Goal: Task Accomplishment & Management: Complete application form

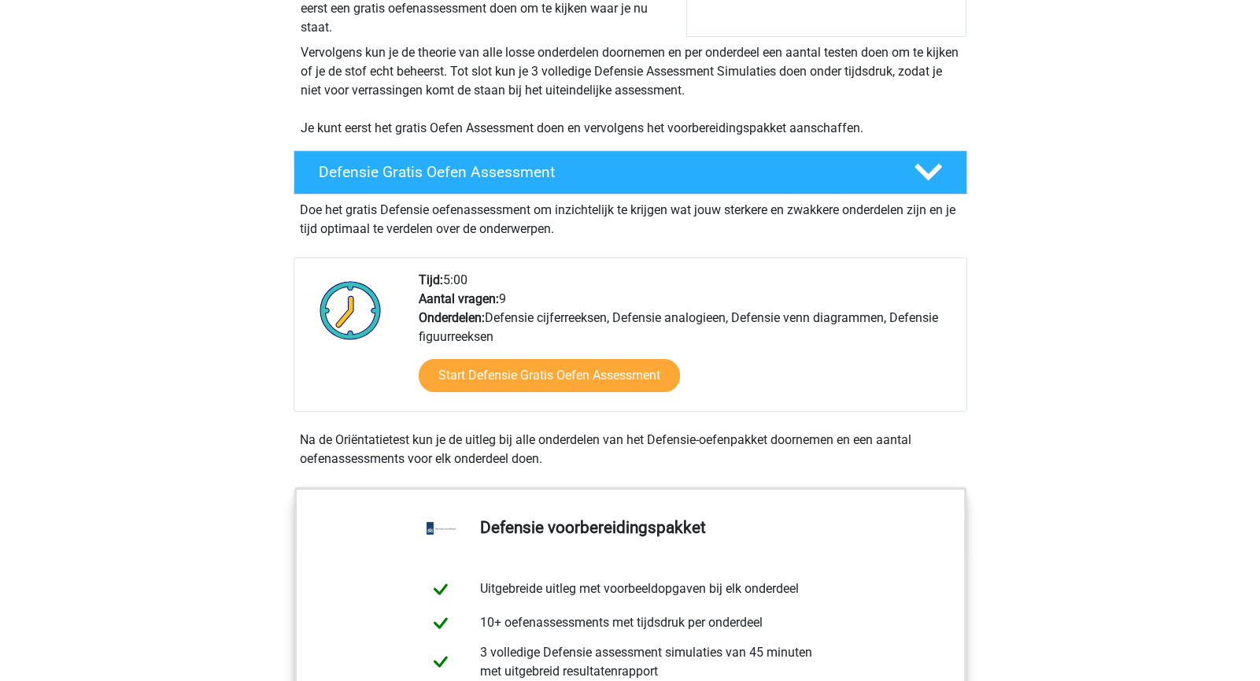
scroll to position [302, 0]
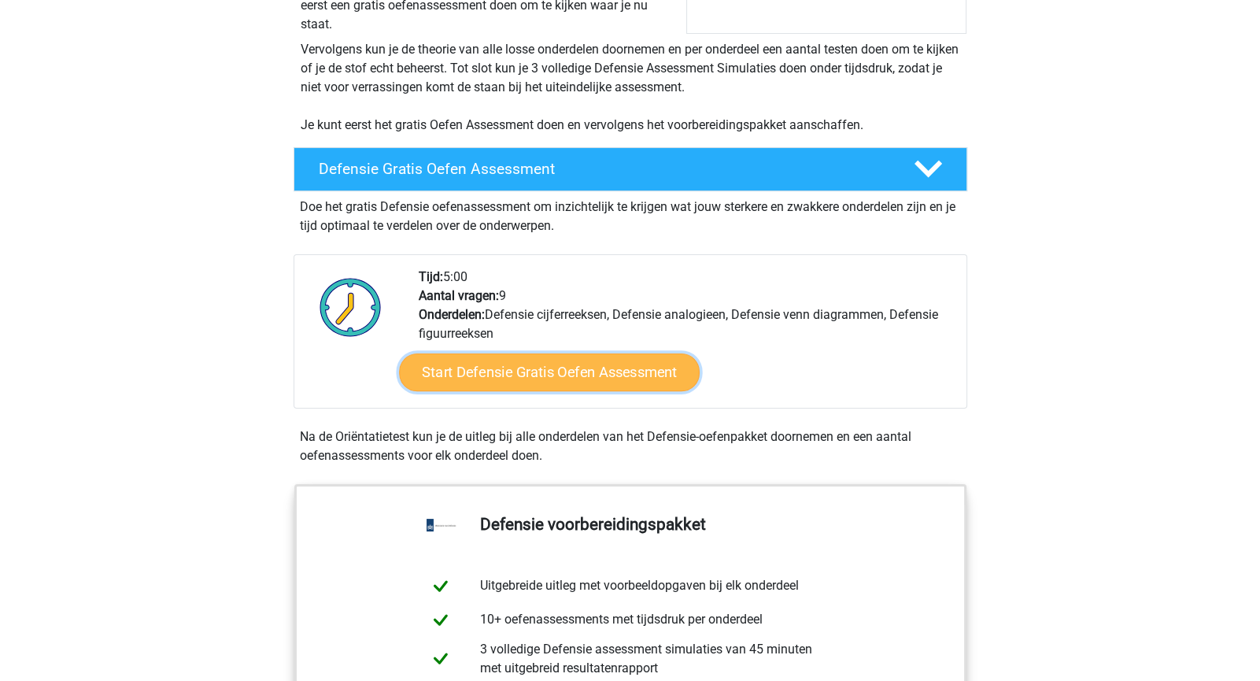
click at [617, 385] on link "Start Defensie Gratis Oefen Assessment" at bounding box center [549, 372] width 301 height 38
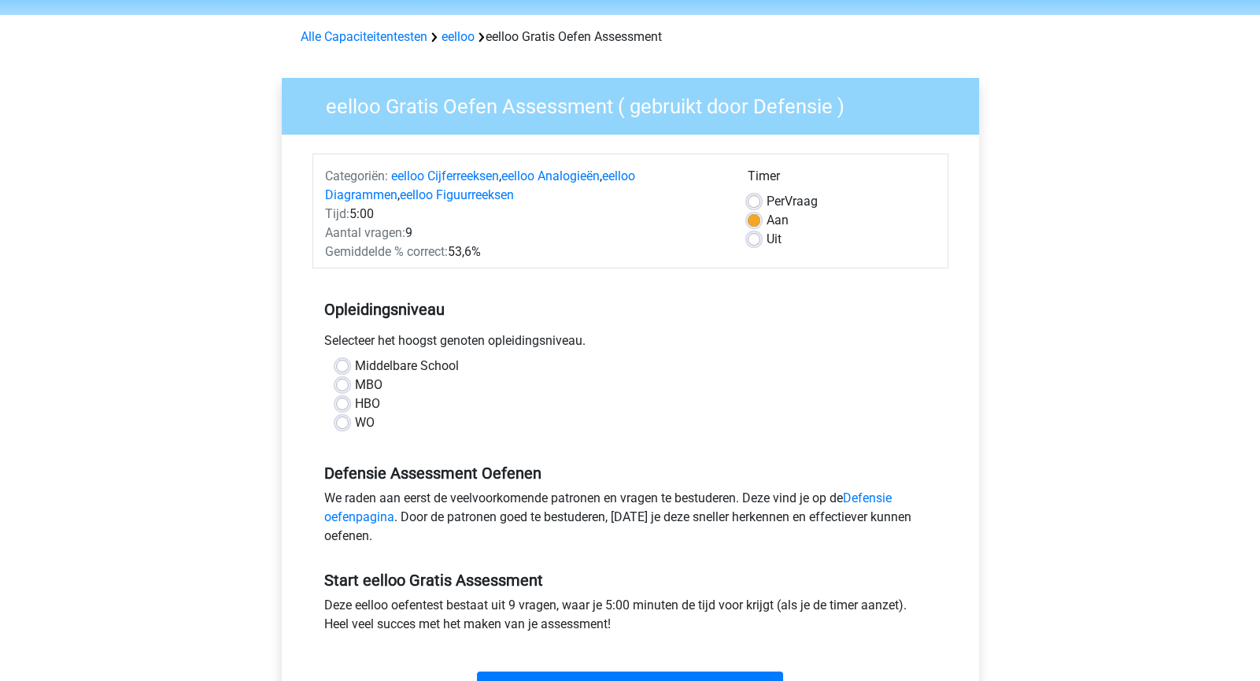
scroll to position [61, 0]
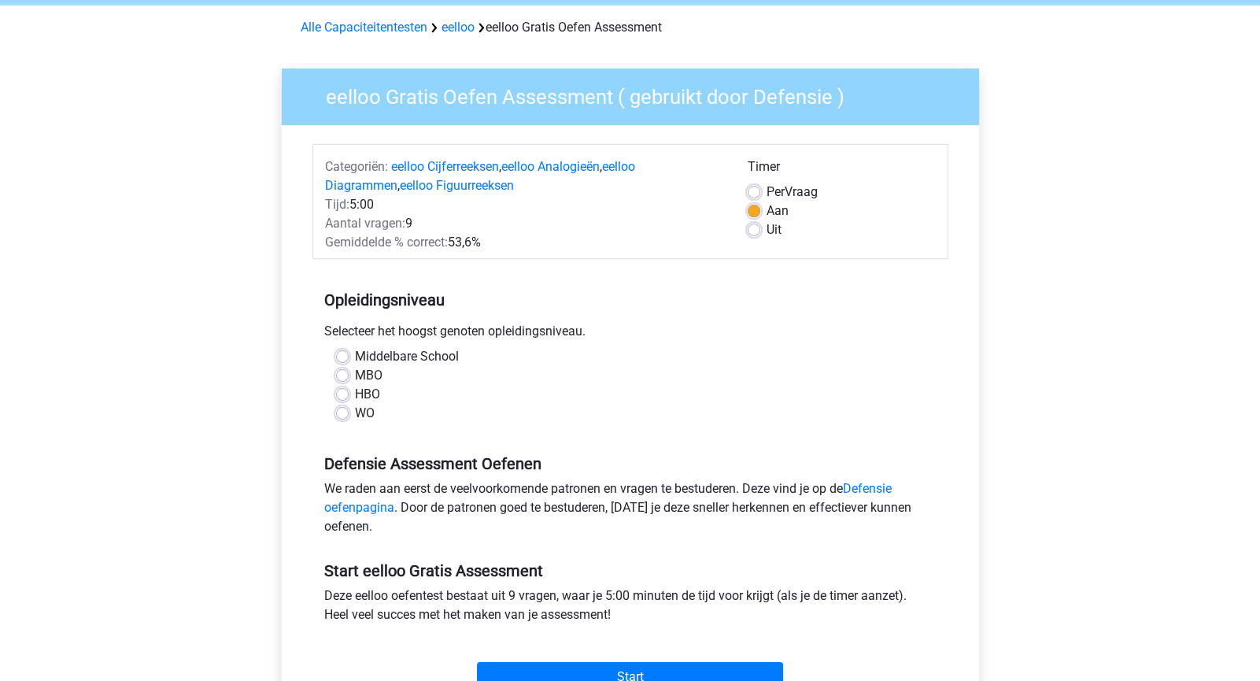
click at [414, 357] on label "Middelbare School" at bounding box center [407, 356] width 104 height 19
click at [349, 357] on input "Middelbare School" at bounding box center [342, 355] width 13 height 16
radio input "true"
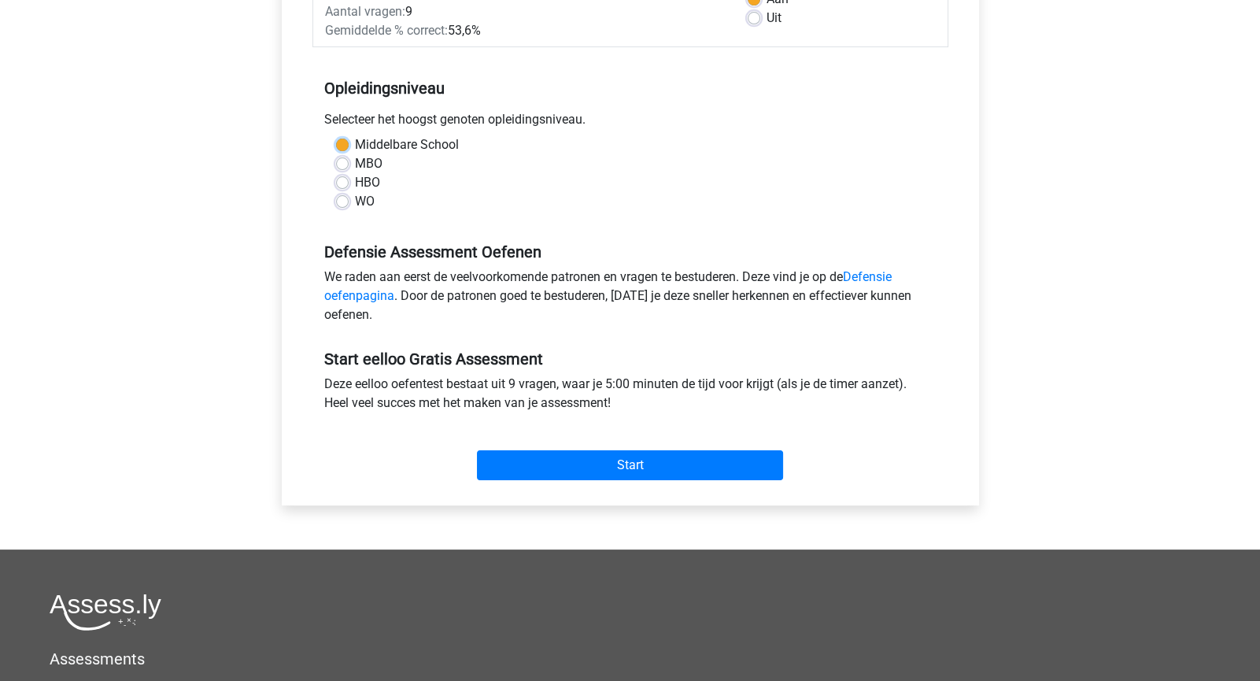
scroll to position [316, 0]
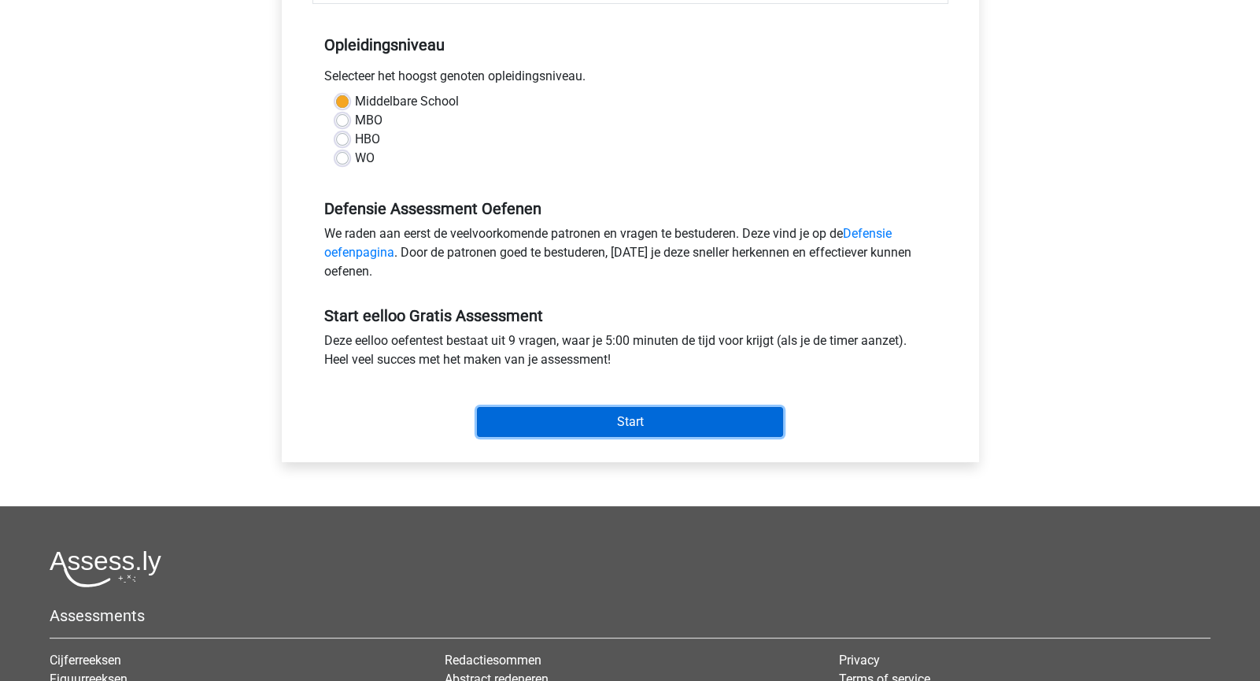
click at [622, 419] on input "Start" at bounding box center [630, 422] width 306 height 30
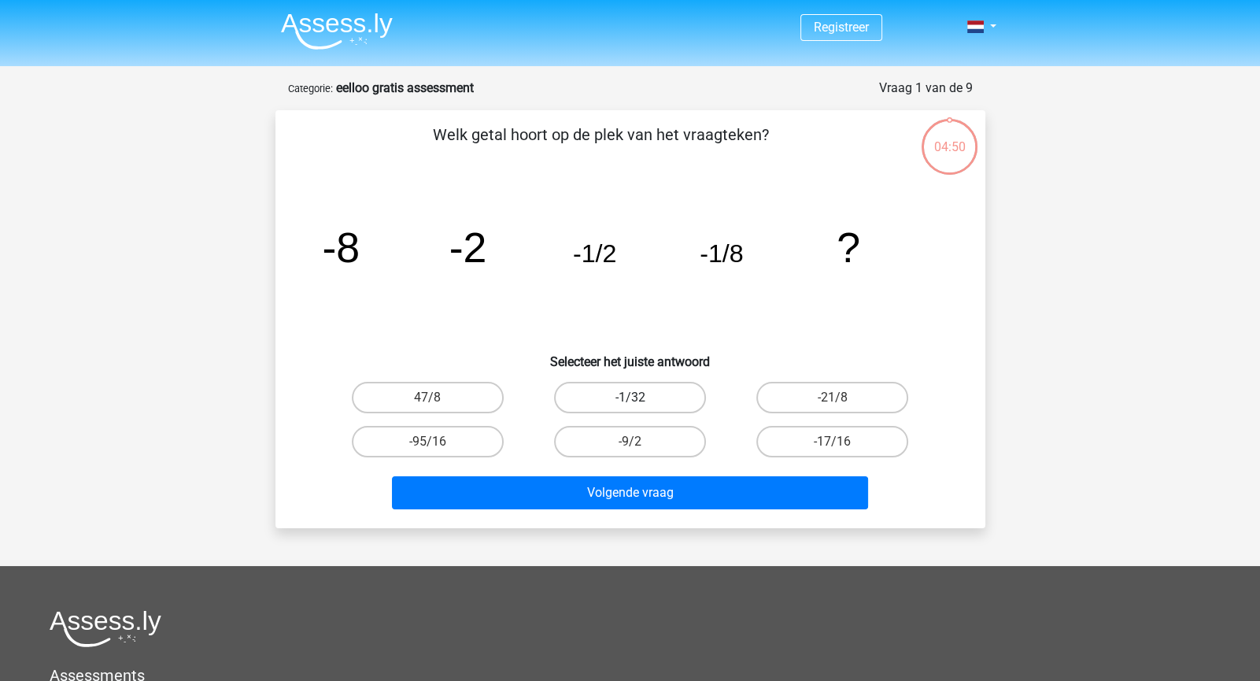
click at [656, 394] on label "-1/32" at bounding box center [630, 397] width 152 height 31
click at [640, 397] on input "-1/32" at bounding box center [635, 402] width 10 height 10
radio input "true"
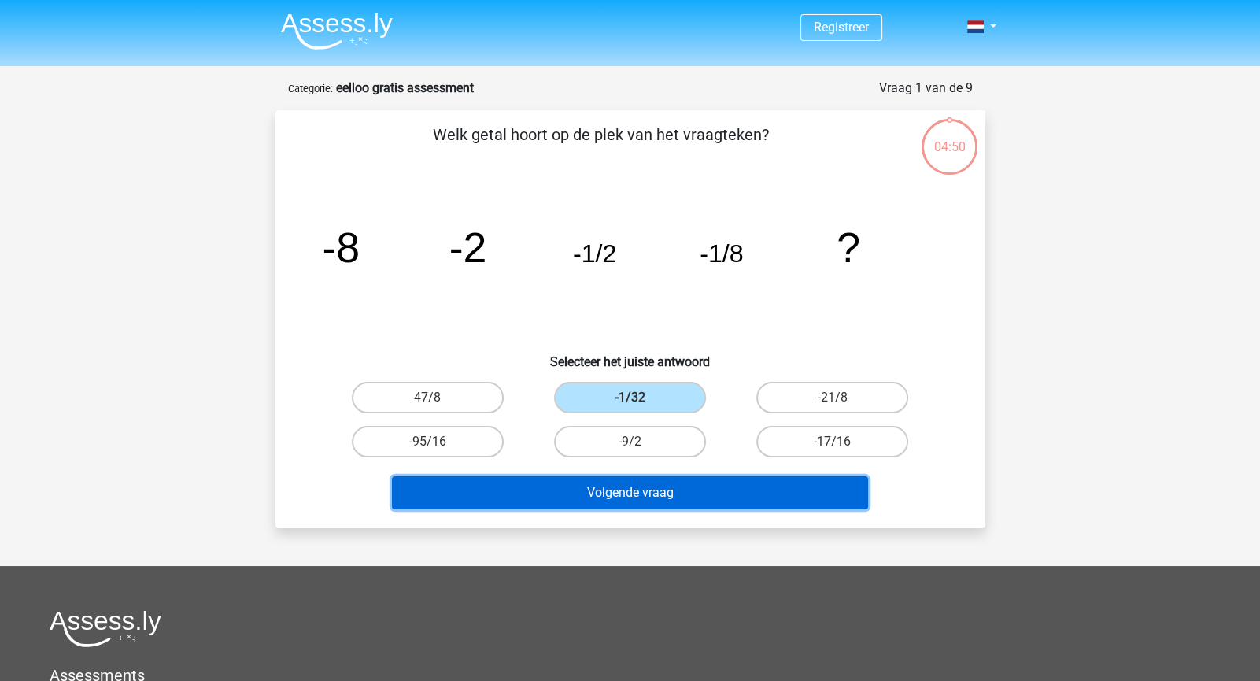
click at [658, 497] on button "Volgende vraag" at bounding box center [630, 492] width 476 height 33
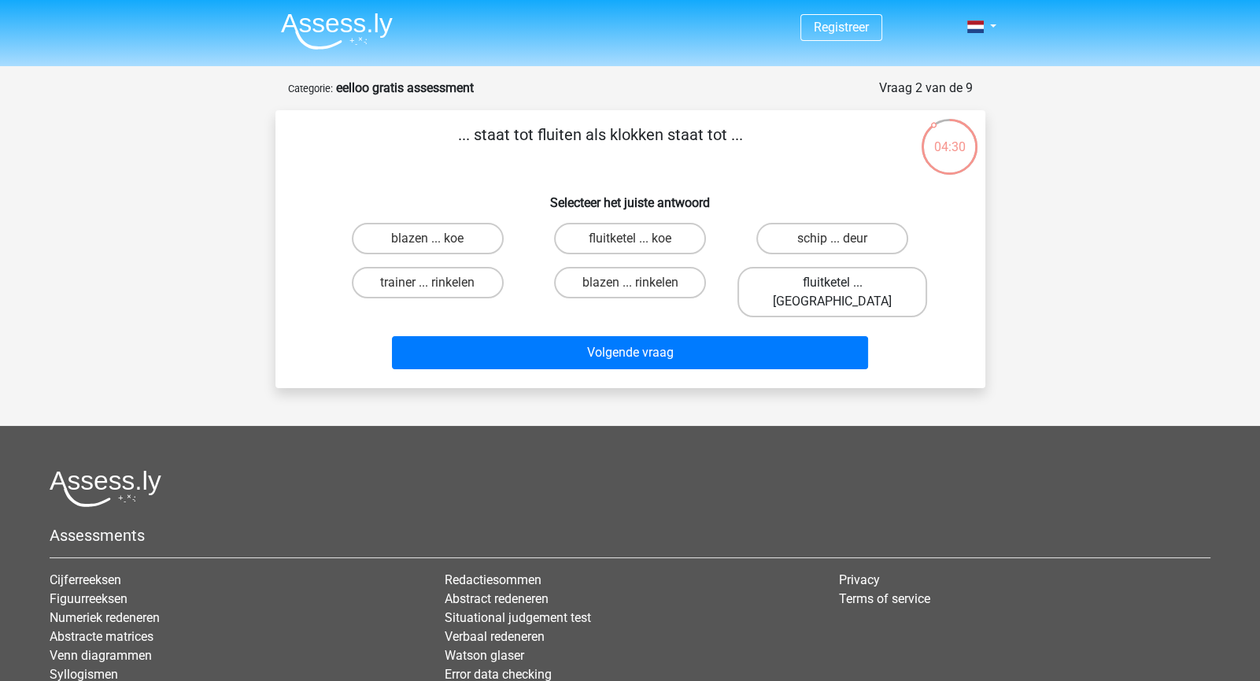
click at [785, 283] on label "fluitketel ... luiden" at bounding box center [832, 292] width 190 height 50
click at [833, 283] on input "fluitketel ... luiden" at bounding box center [838, 287] width 10 height 10
radio input "true"
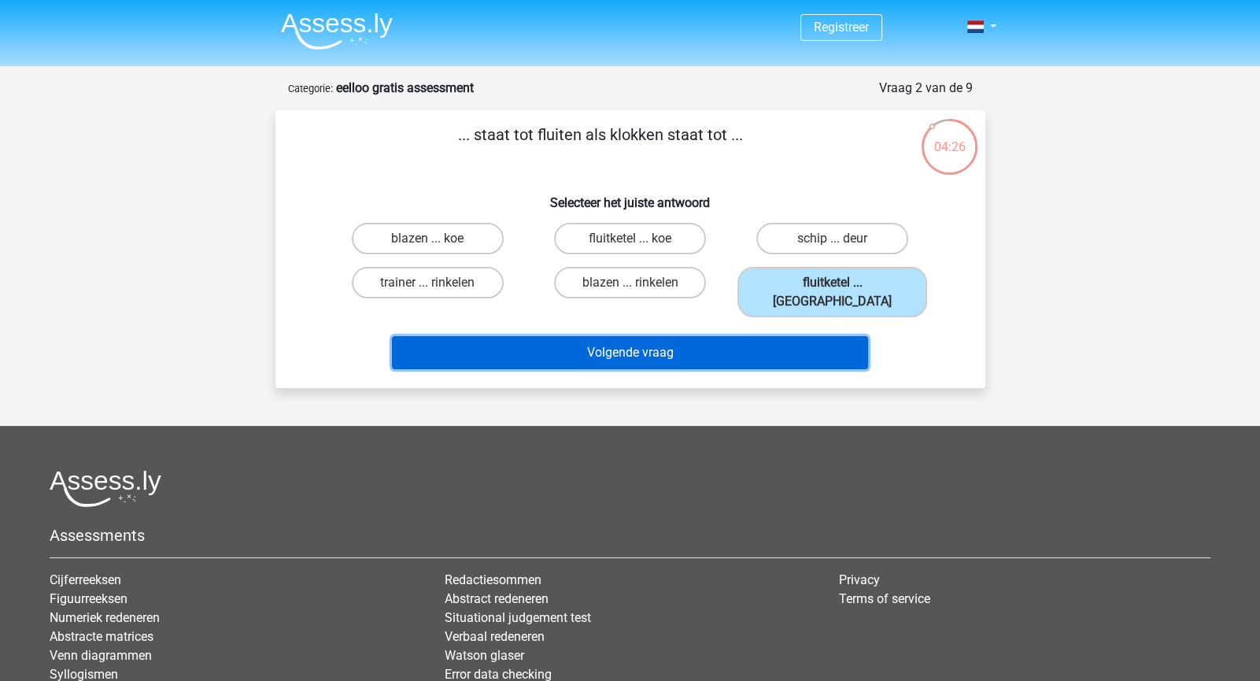
click at [657, 347] on button "Volgende vraag" at bounding box center [630, 352] width 476 height 33
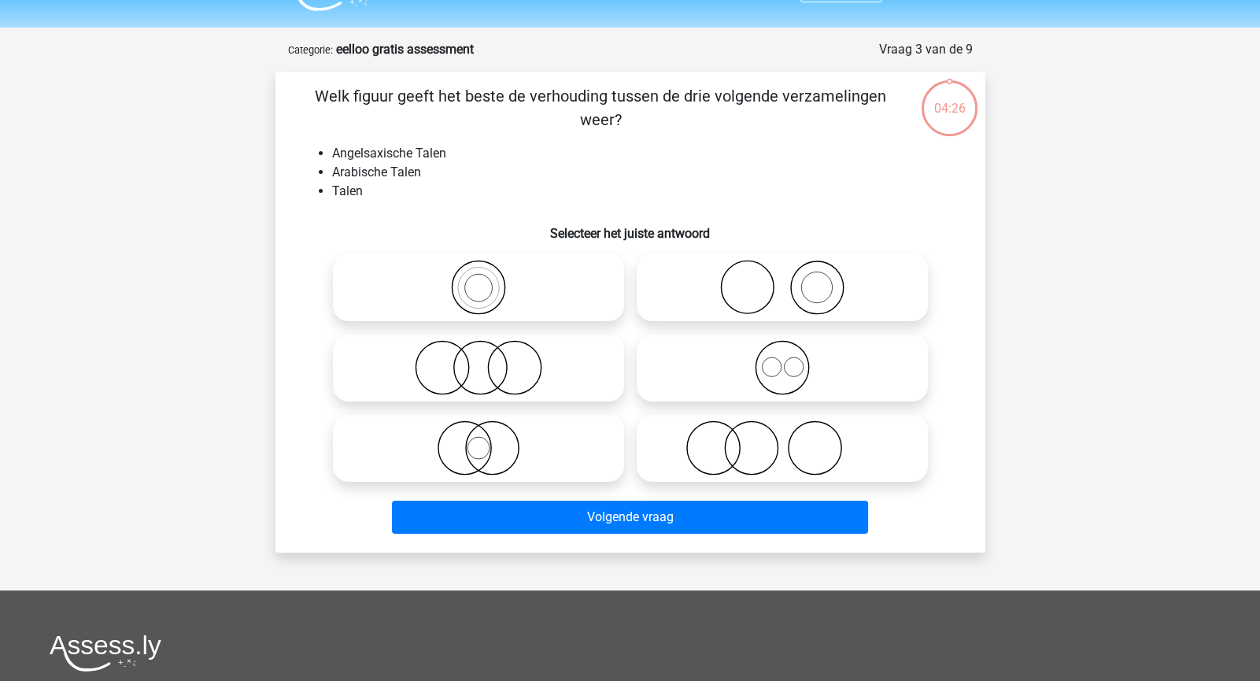
scroll to position [23, 0]
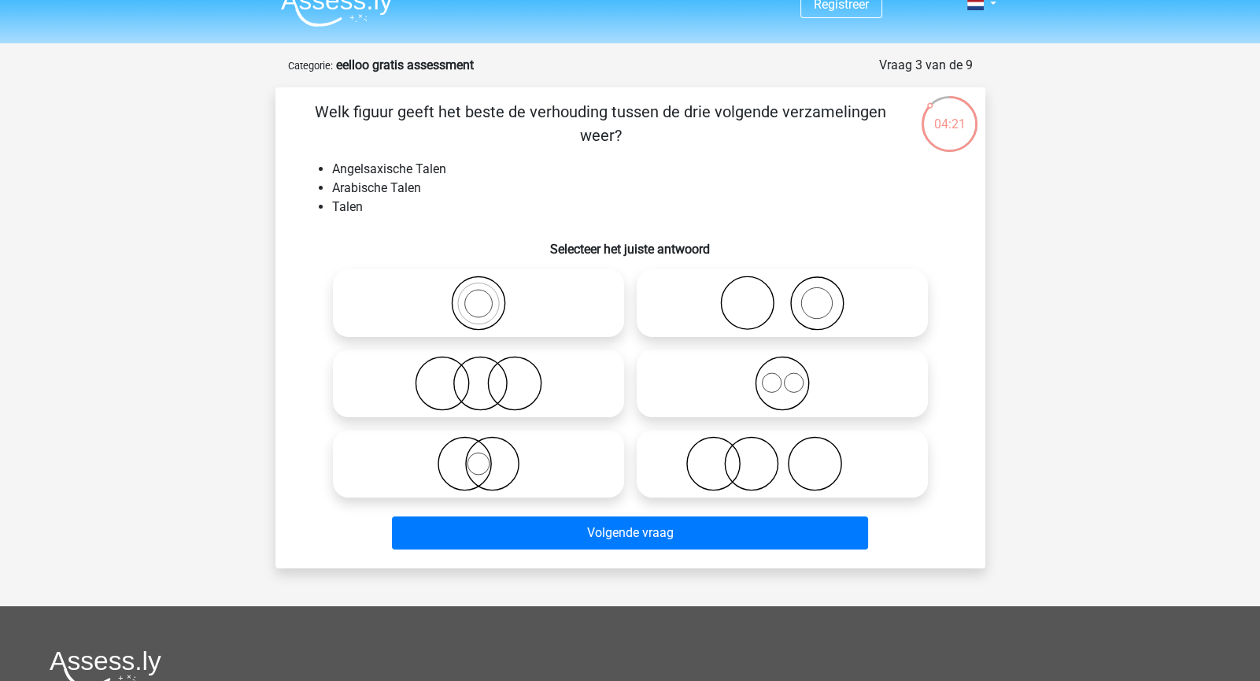
click at [695, 371] on icon at bounding box center [782, 383] width 279 height 55
click at [782, 371] on input "radio" at bounding box center [787, 370] width 10 height 10
radio input "true"
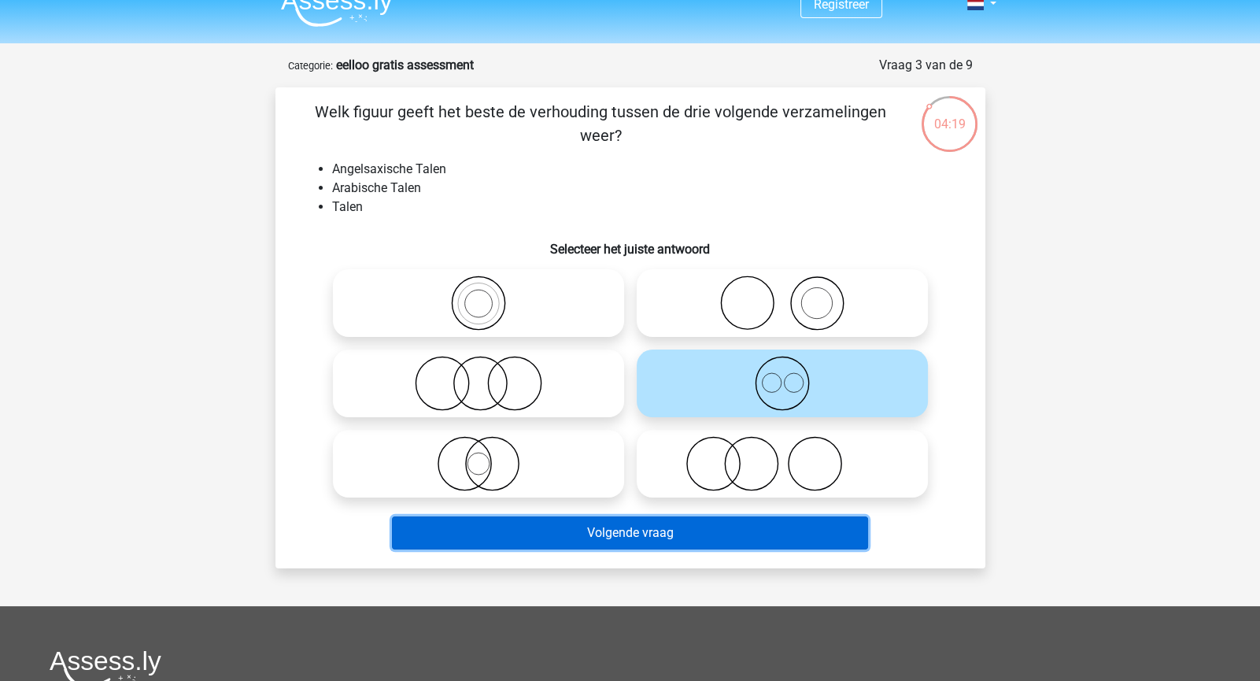
click at [664, 541] on button "Volgende vraag" at bounding box center [630, 532] width 476 height 33
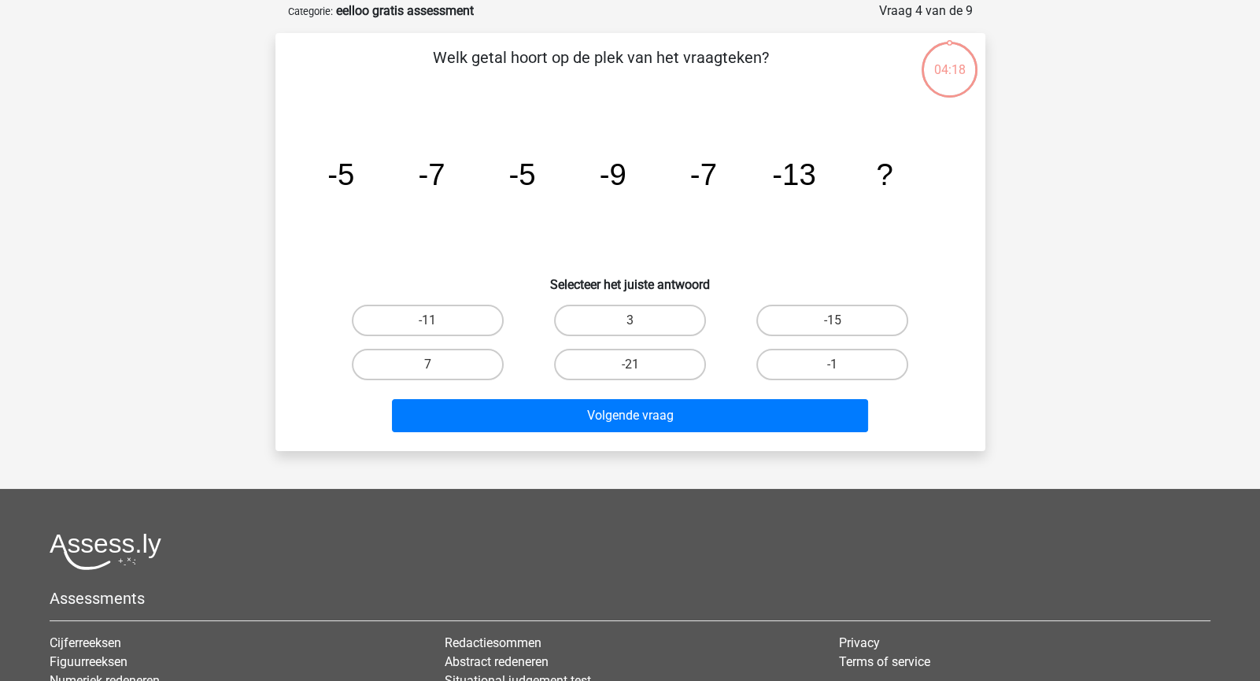
scroll to position [78, 0]
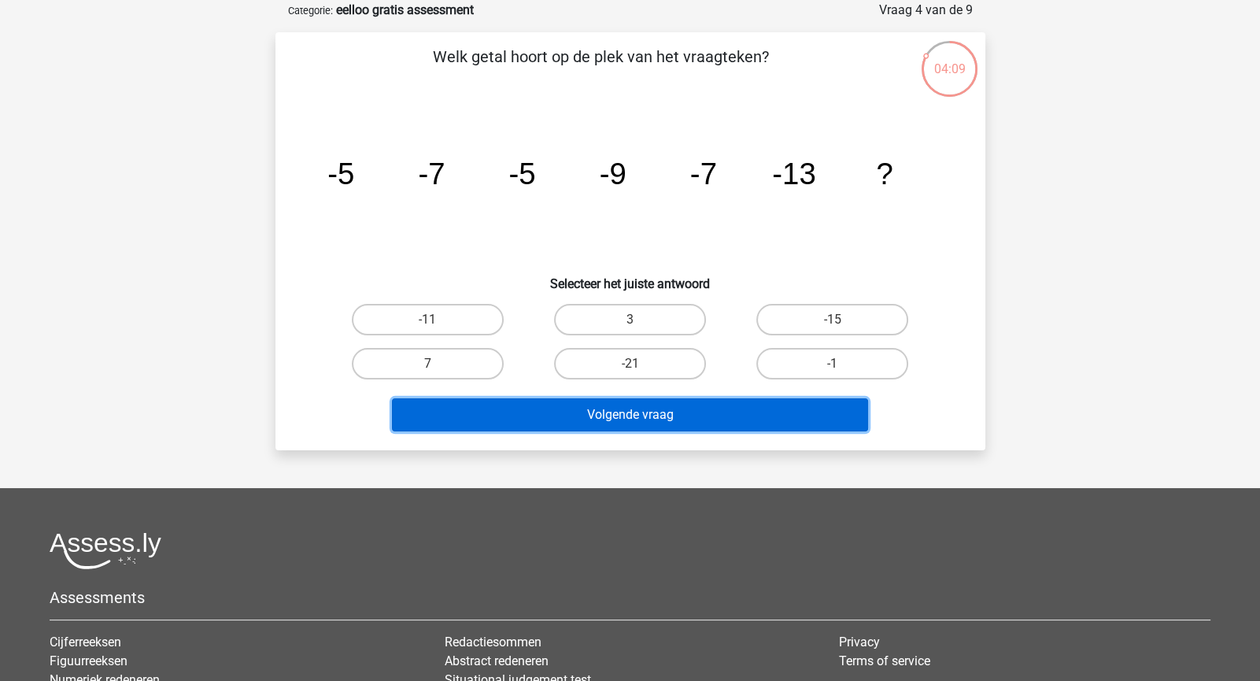
click at [681, 419] on button "Volgende vraag" at bounding box center [630, 414] width 476 height 33
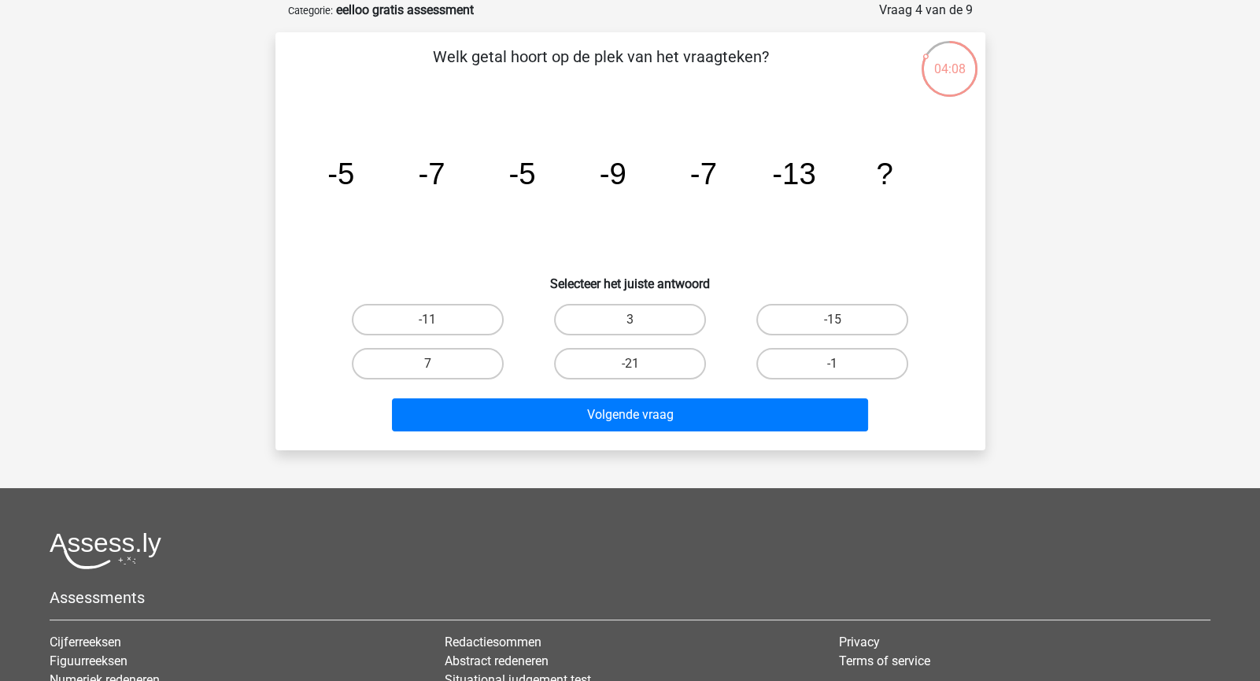
click at [482, 264] on h6 "Selecteer het juiste antwoord" at bounding box center [630, 278] width 659 height 28
click at [443, 319] on label "-11" at bounding box center [428, 319] width 152 height 31
click at [438, 319] on input "-11" at bounding box center [432, 324] width 10 height 10
radio input "true"
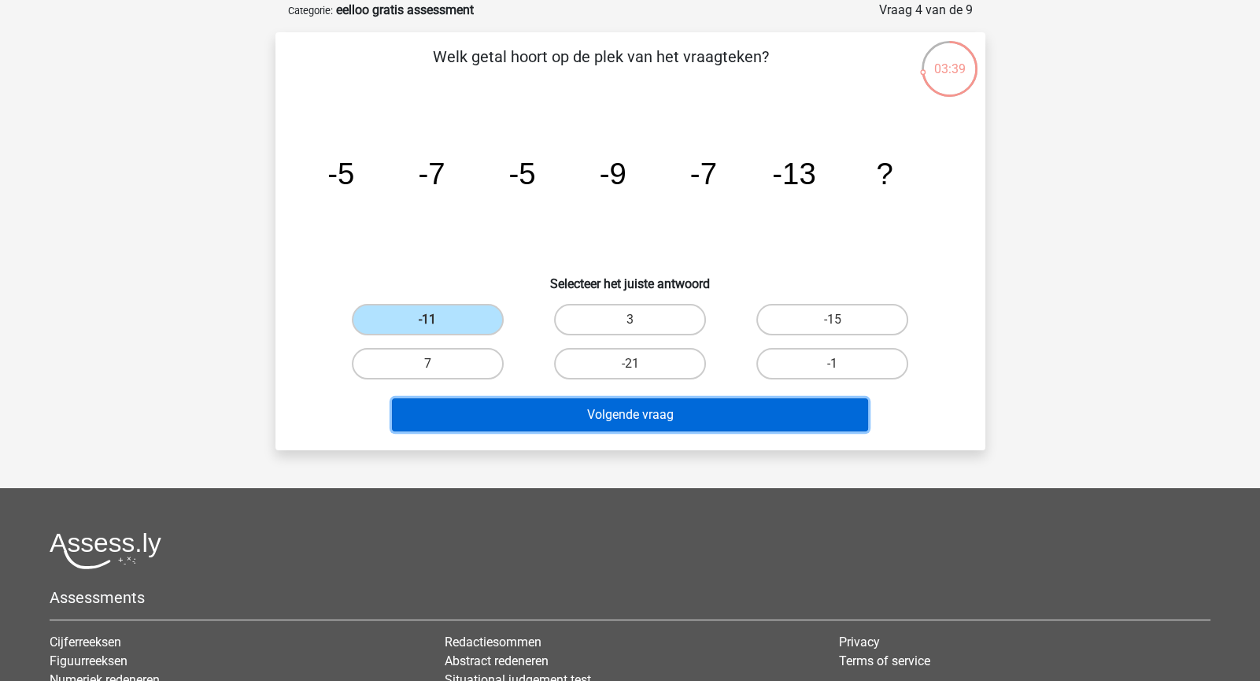
click at [541, 408] on button "Volgende vraag" at bounding box center [630, 414] width 476 height 33
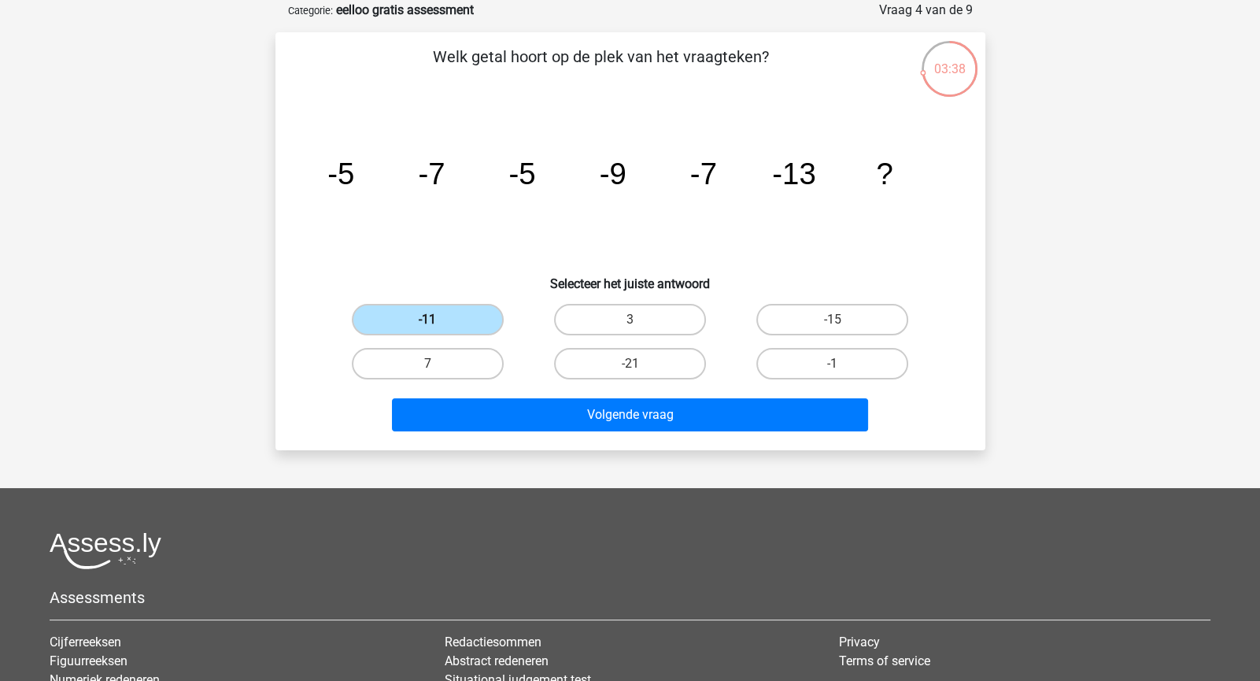
click at [456, 333] on label "-11" at bounding box center [428, 319] width 152 height 31
click at [438, 330] on input "-11" at bounding box center [432, 324] width 10 height 10
click at [445, 319] on label "-11" at bounding box center [428, 319] width 152 height 31
click at [438, 319] on input "-11" at bounding box center [432, 324] width 10 height 10
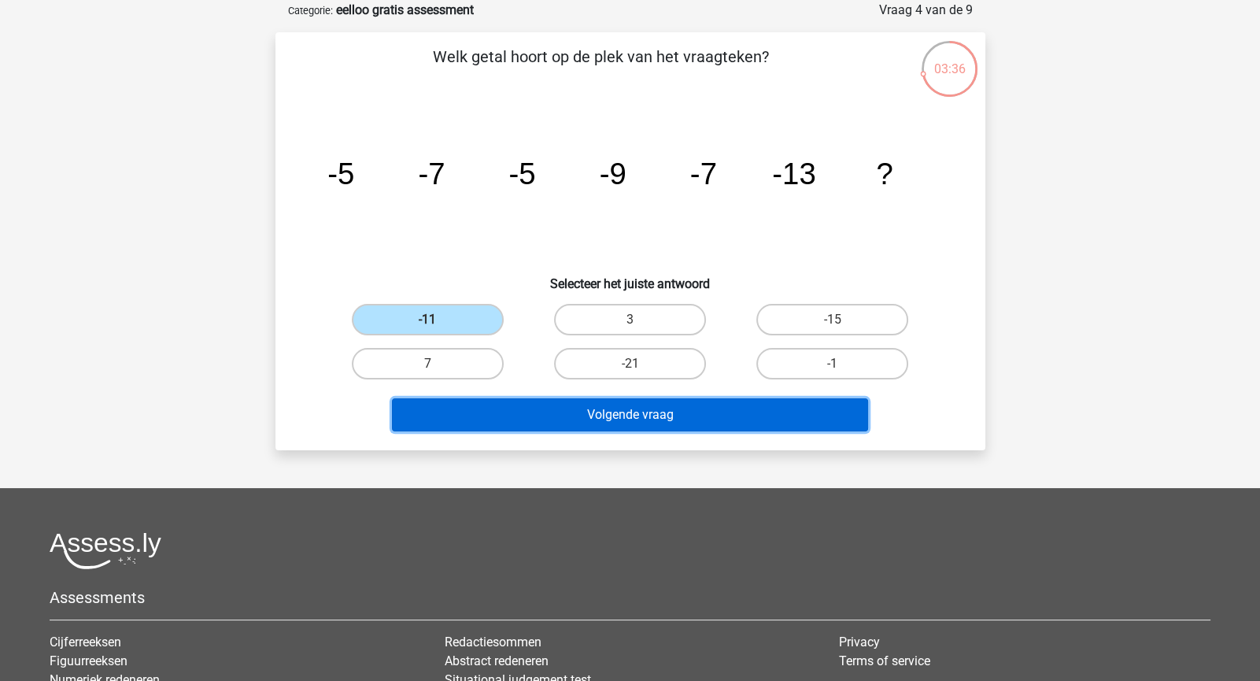
click at [526, 412] on button "Volgende vraag" at bounding box center [630, 414] width 476 height 33
click at [528, 412] on button "Volgende vraag" at bounding box center [630, 414] width 476 height 33
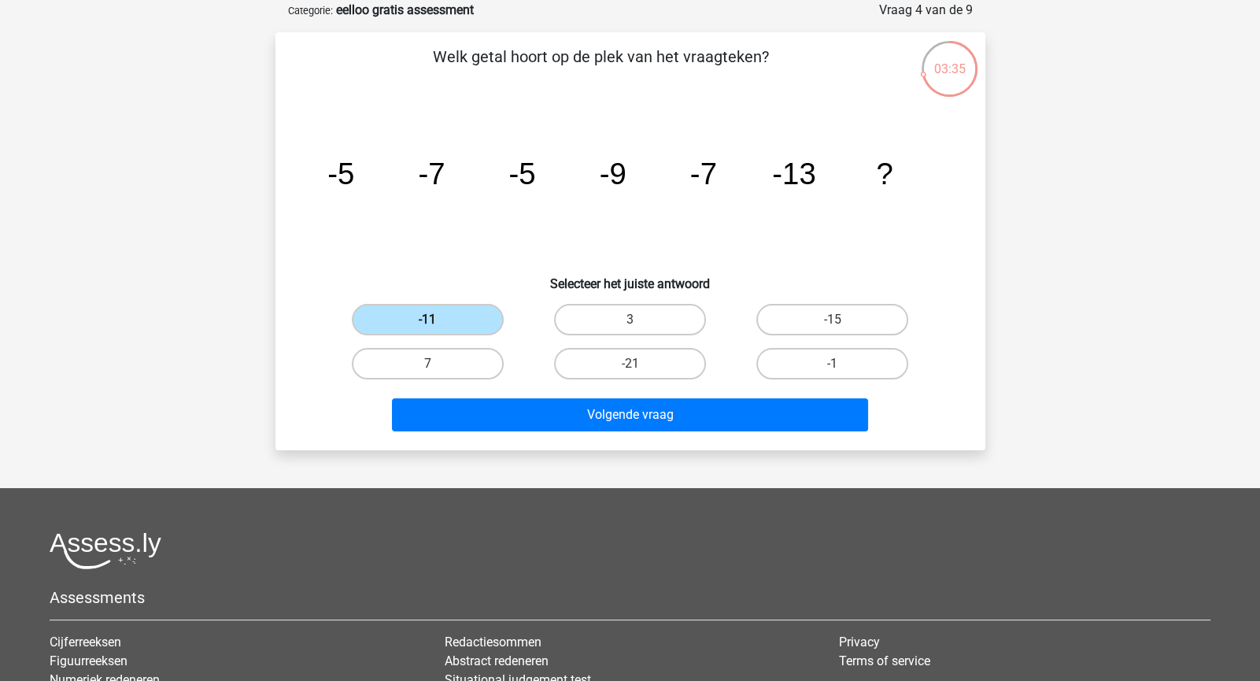
click at [463, 304] on label "-11" at bounding box center [428, 319] width 152 height 31
click at [438, 319] on input "-11" at bounding box center [432, 324] width 10 height 10
click at [565, 308] on label "3" at bounding box center [630, 319] width 152 height 31
click at [630, 319] on input "3" at bounding box center [635, 324] width 10 height 10
radio input "true"
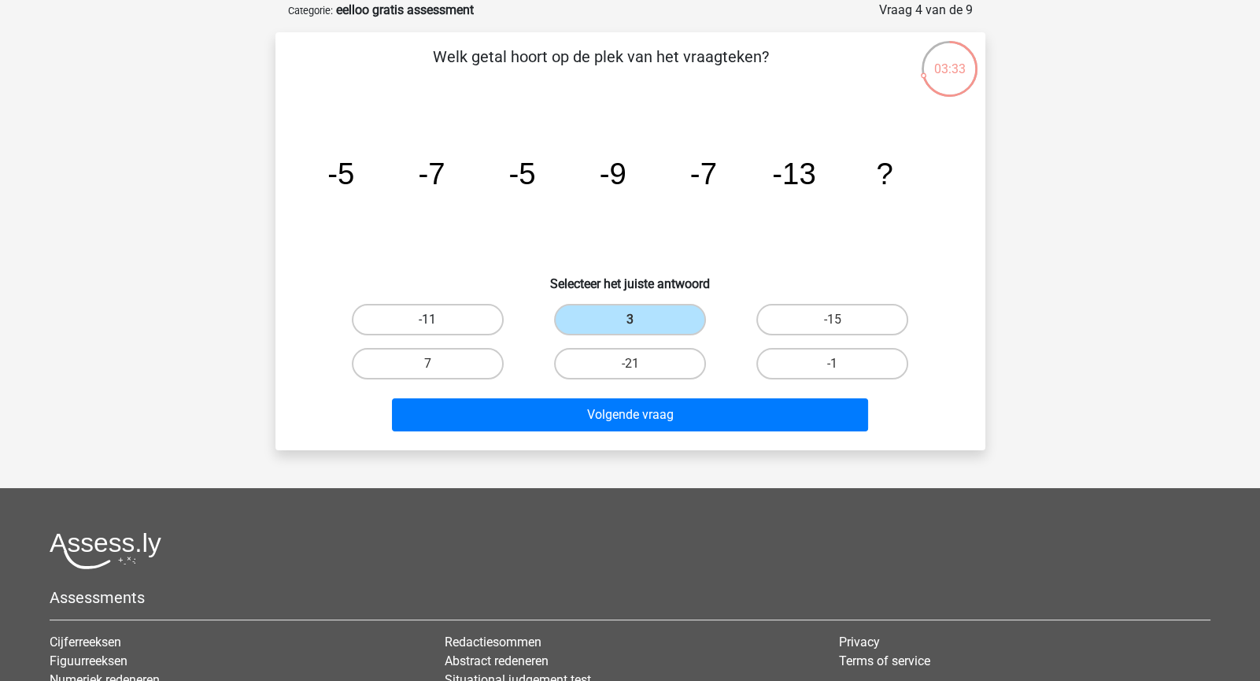
click at [474, 314] on label "-11" at bounding box center [428, 319] width 152 height 31
click at [438, 319] on input "-11" at bounding box center [432, 324] width 10 height 10
radio input "true"
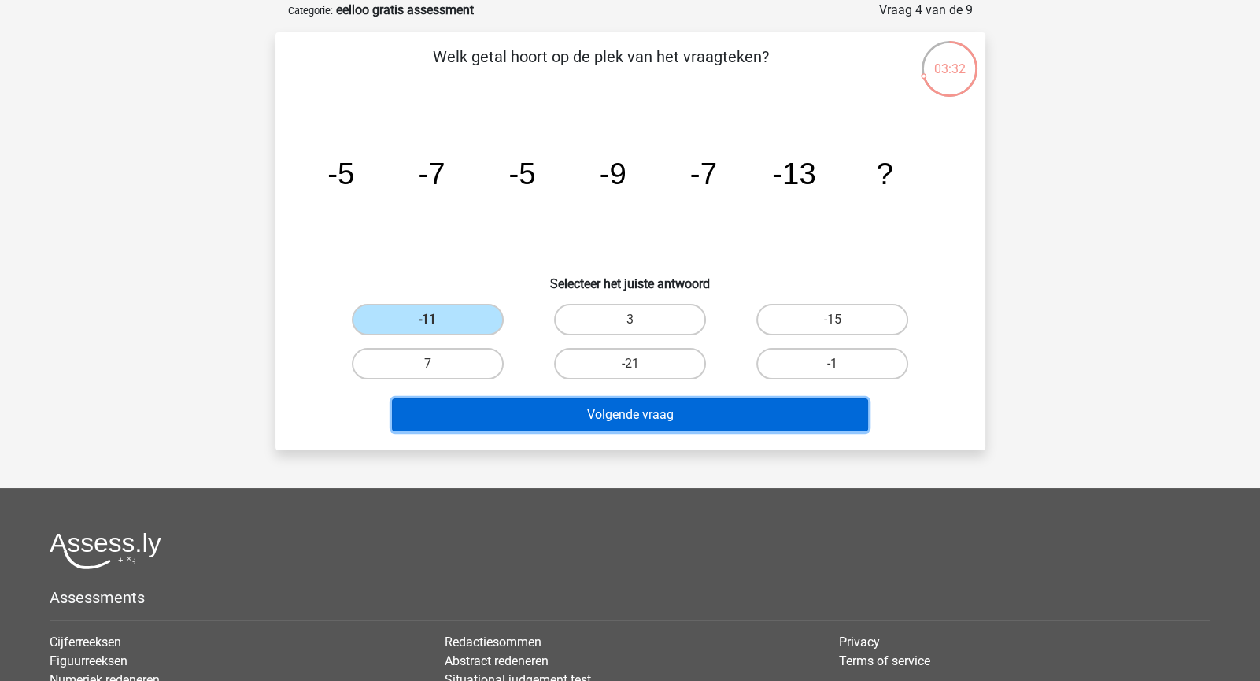
click at [553, 407] on button "Volgende vraag" at bounding box center [630, 414] width 476 height 33
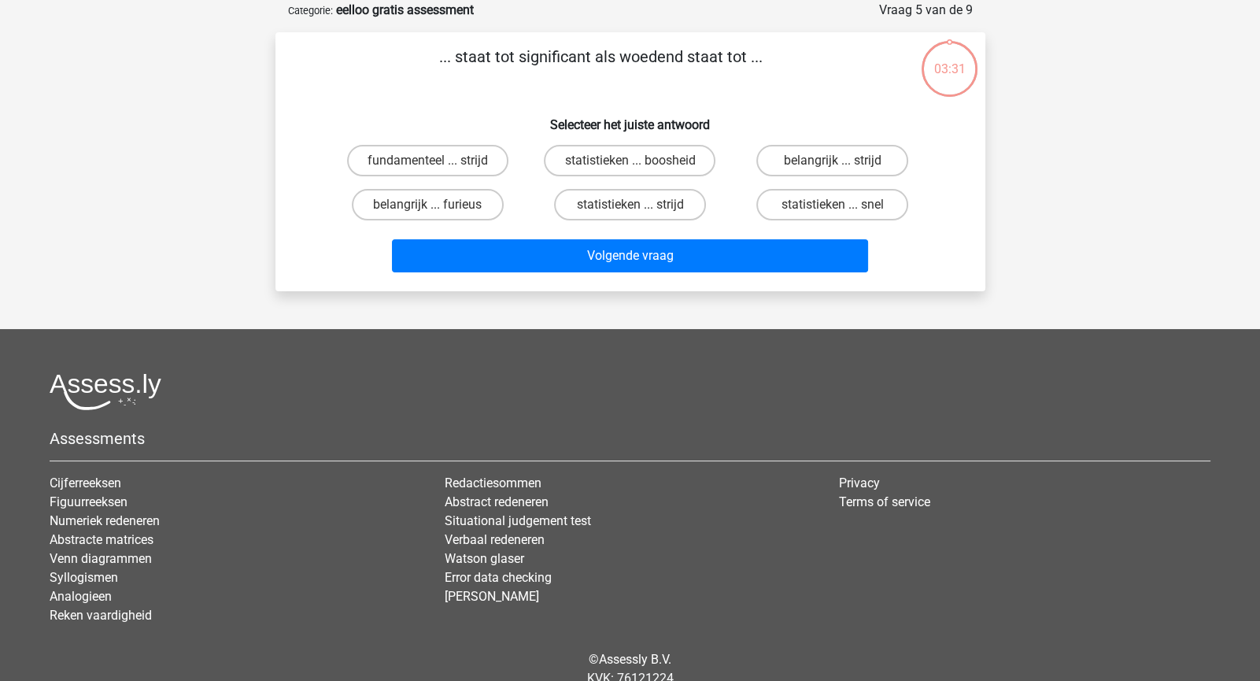
scroll to position [0, 0]
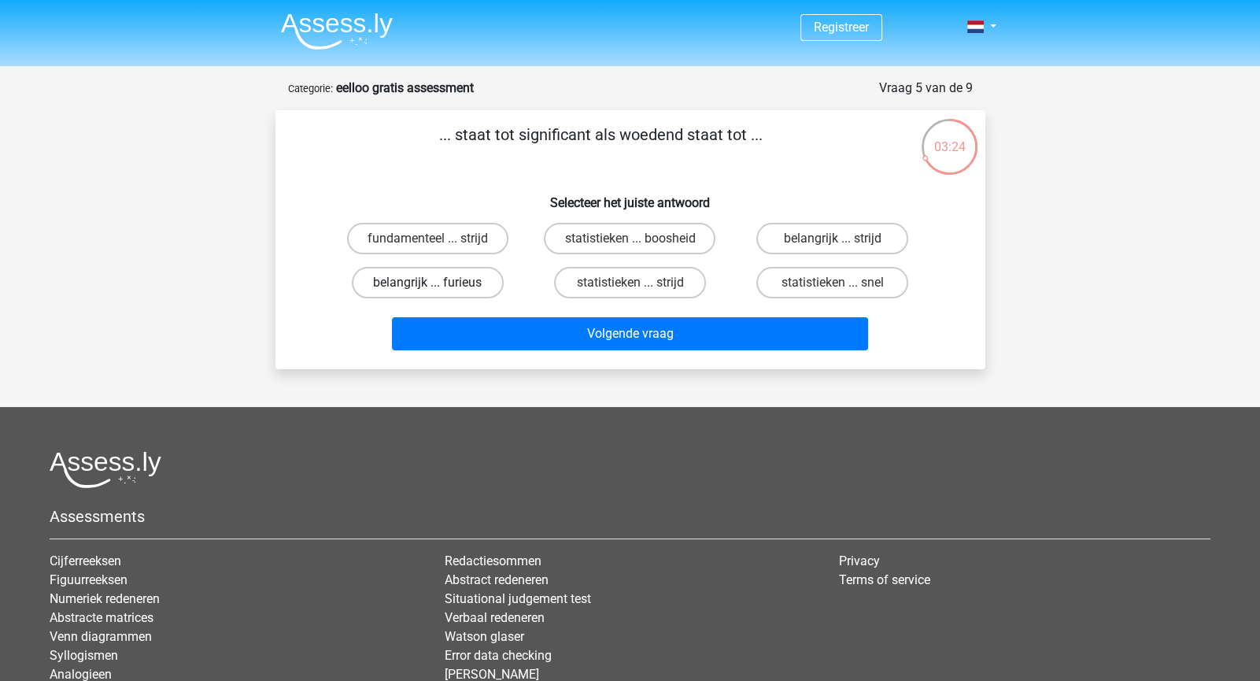
click at [489, 278] on label "belangrijk ... furieus" at bounding box center [428, 282] width 152 height 31
click at [438, 282] on input "belangrijk ... furieus" at bounding box center [432, 287] width 10 height 10
radio input "true"
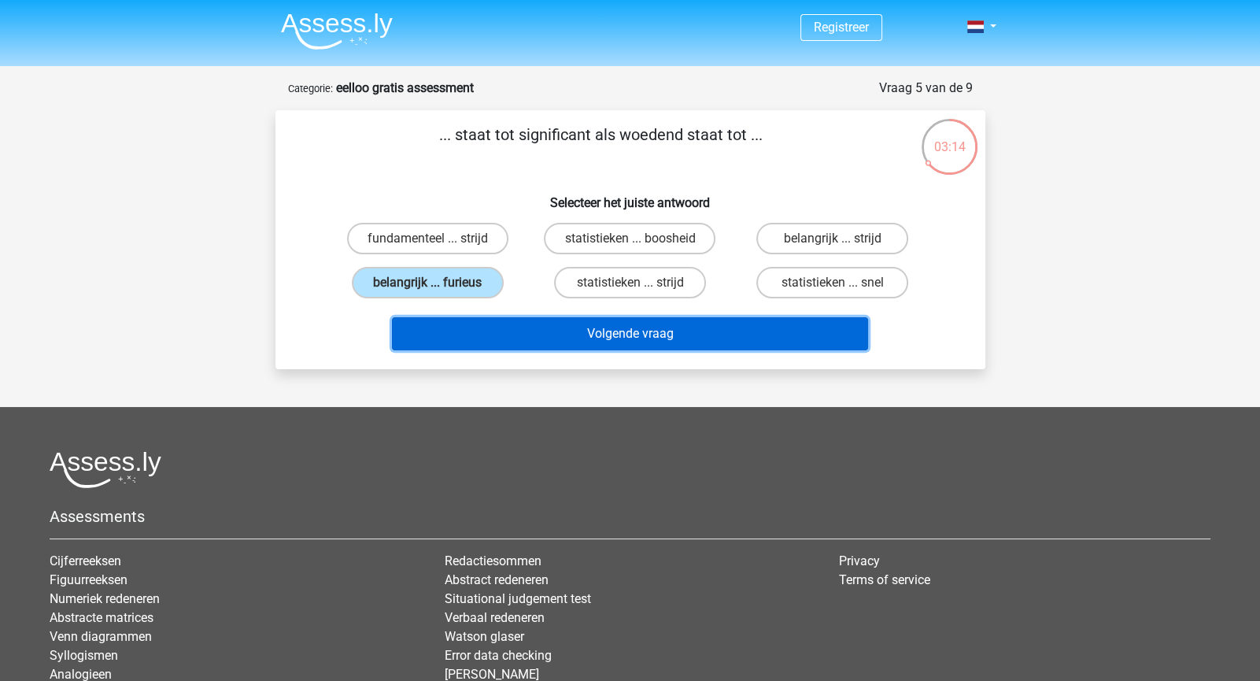
click at [735, 336] on button "Volgende vraag" at bounding box center [630, 333] width 476 height 33
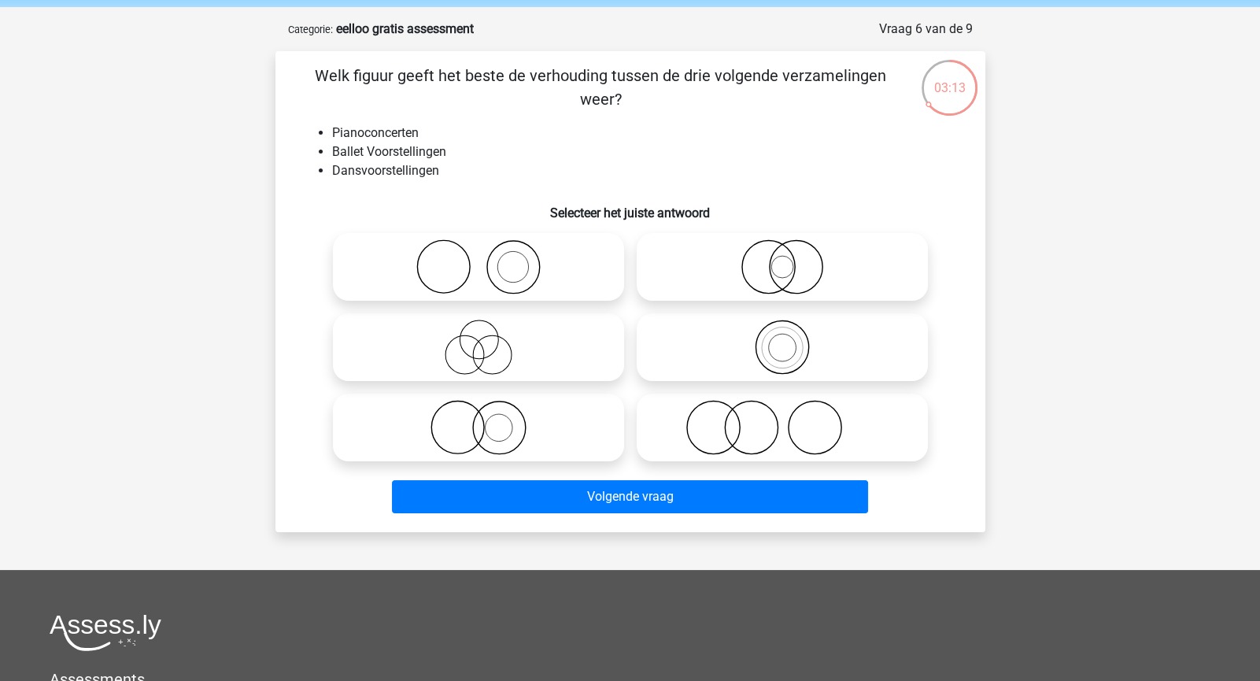
scroll to position [55, 0]
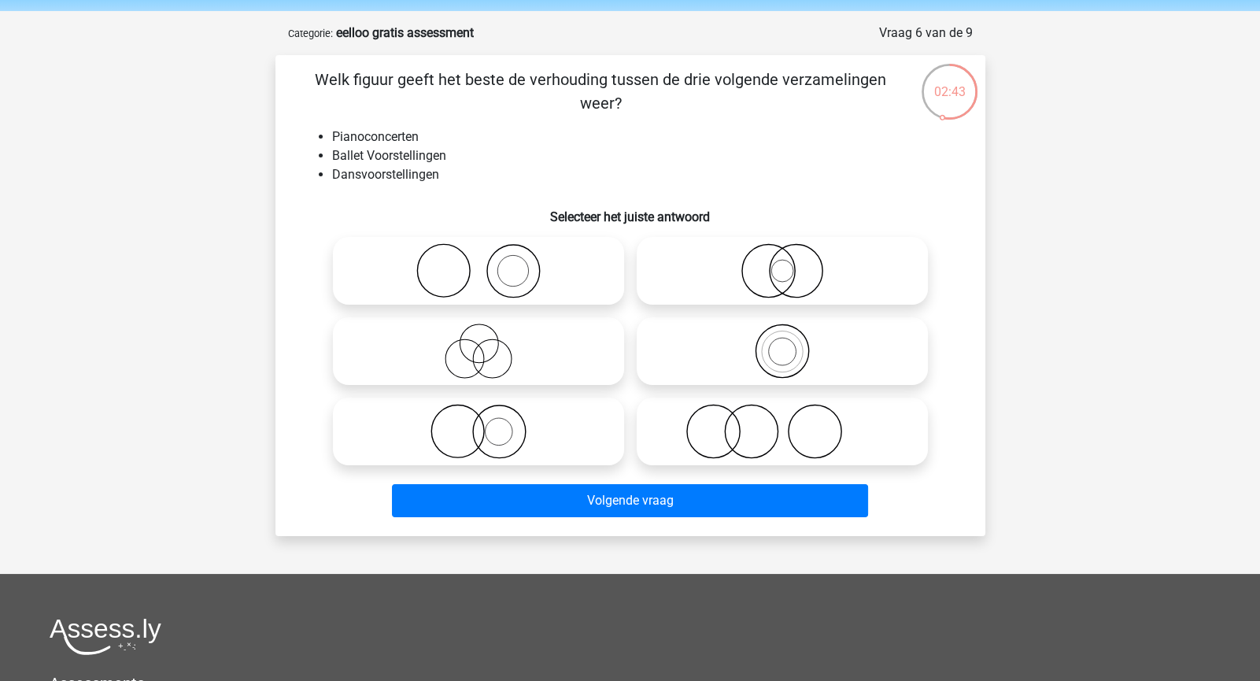
click at [567, 264] on icon at bounding box center [478, 270] width 279 height 55
click at [489, 263] on input "radio" at bounding box center [483, 258] width 10 height 10
radio input "true"
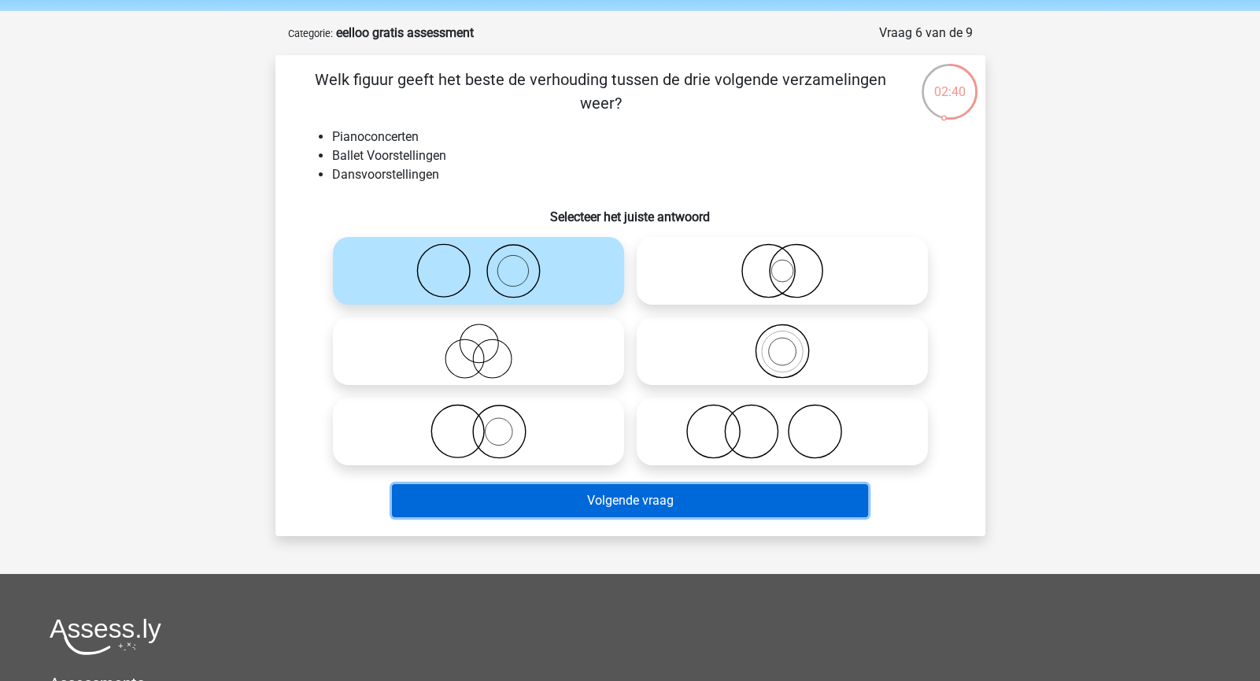
click at [668, 506] on button "Volgende vraag" at bounding box center [630, 500] width 476 height 33
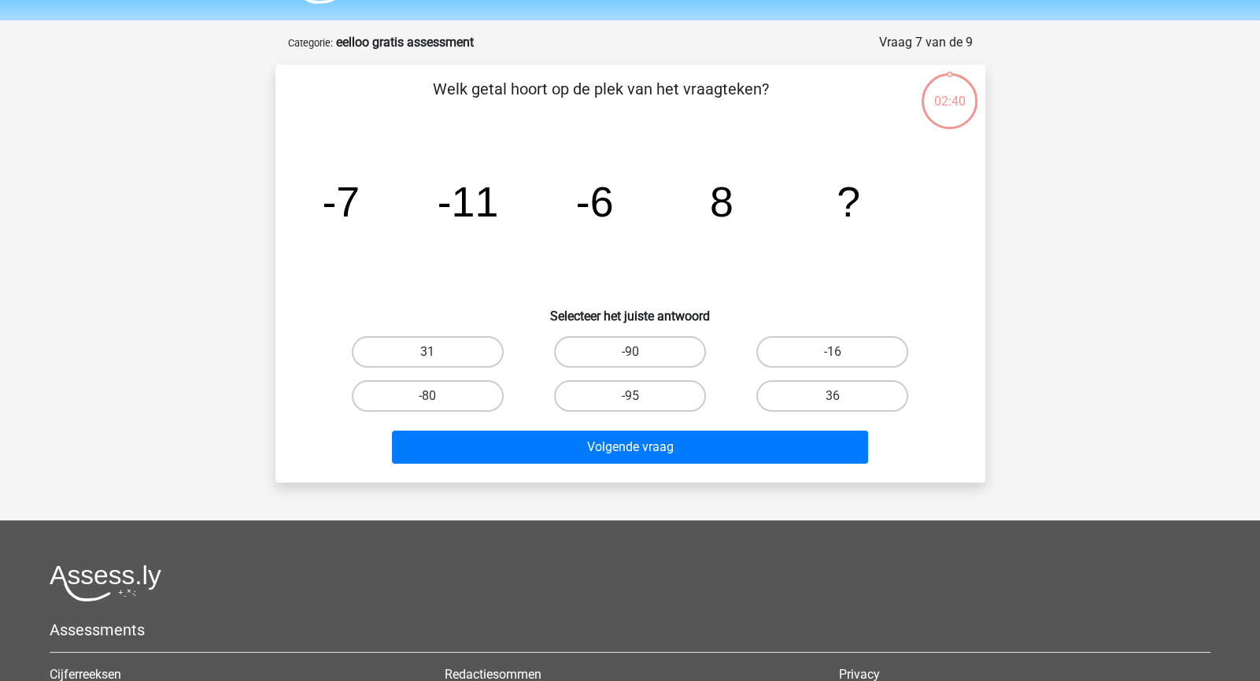
scroll to position [45, 0]
click at [684, 383] on label "-95" at bounding box center [630, 396] width 152 height 31
click at [640, 397] on input "-95" at bounding box center [635, 402] width 10 height 10
radio input "true"
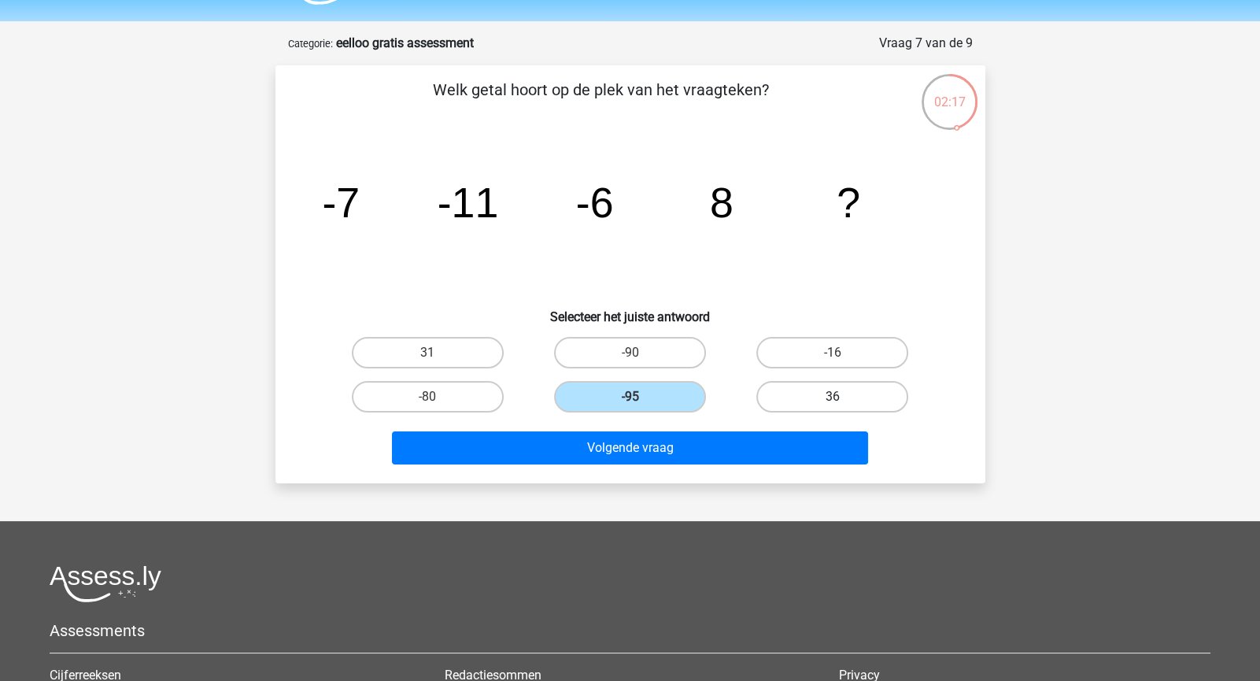
click at [761, 387] on label "36" at bounding box center [832, 396] width 152 height 31
click at [833, 397] on input "36" at bounding box center [838, 402] width 10 height 10
radio input "true"
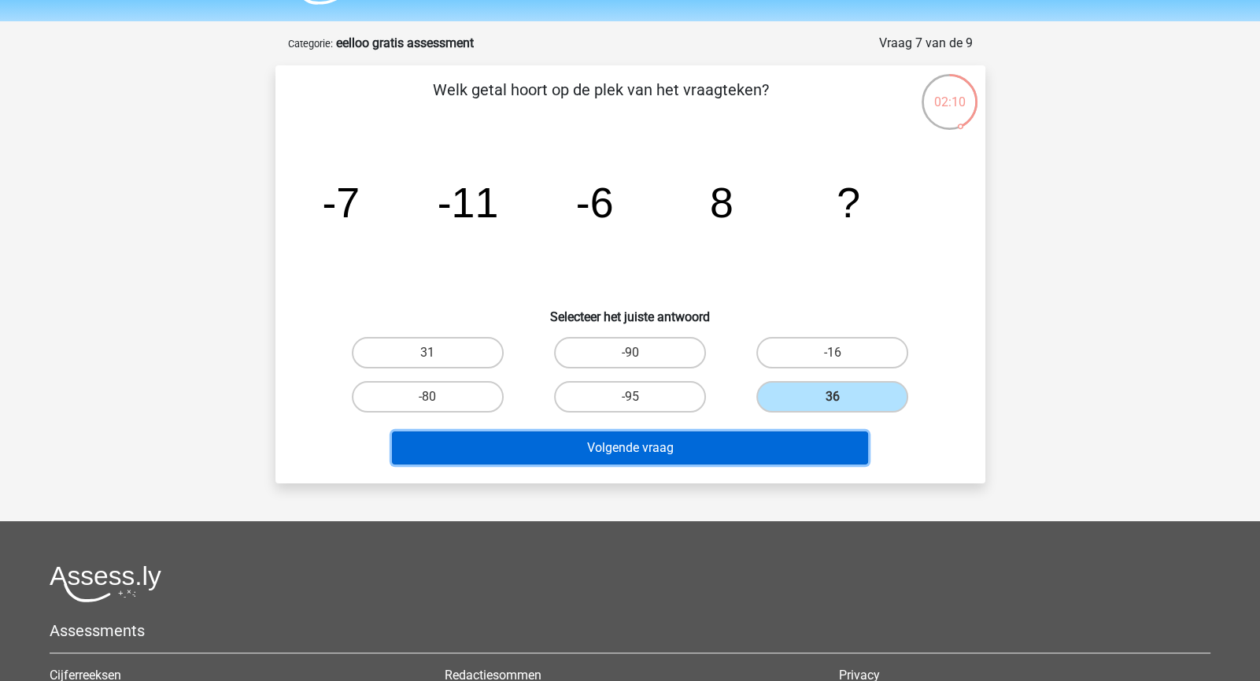
click at [714, 448] on button "Volgende vraag" at bounding box center [630, 447] width 476 height 33
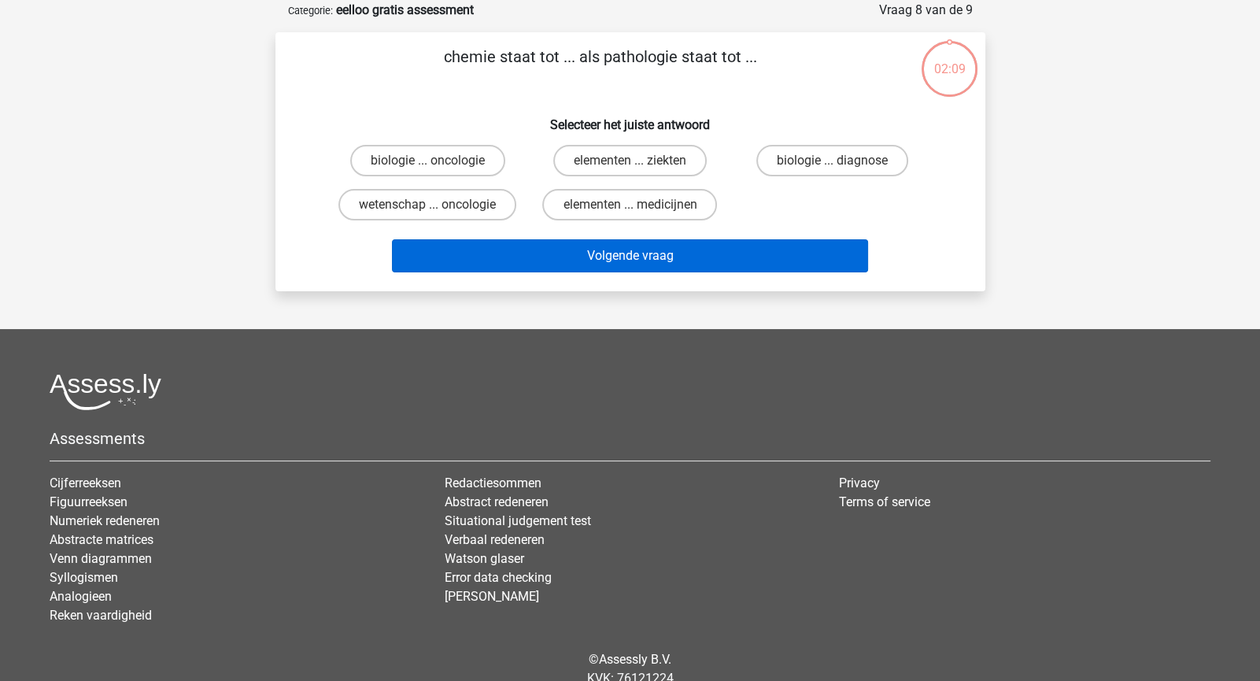
scroll to position [0, 0]
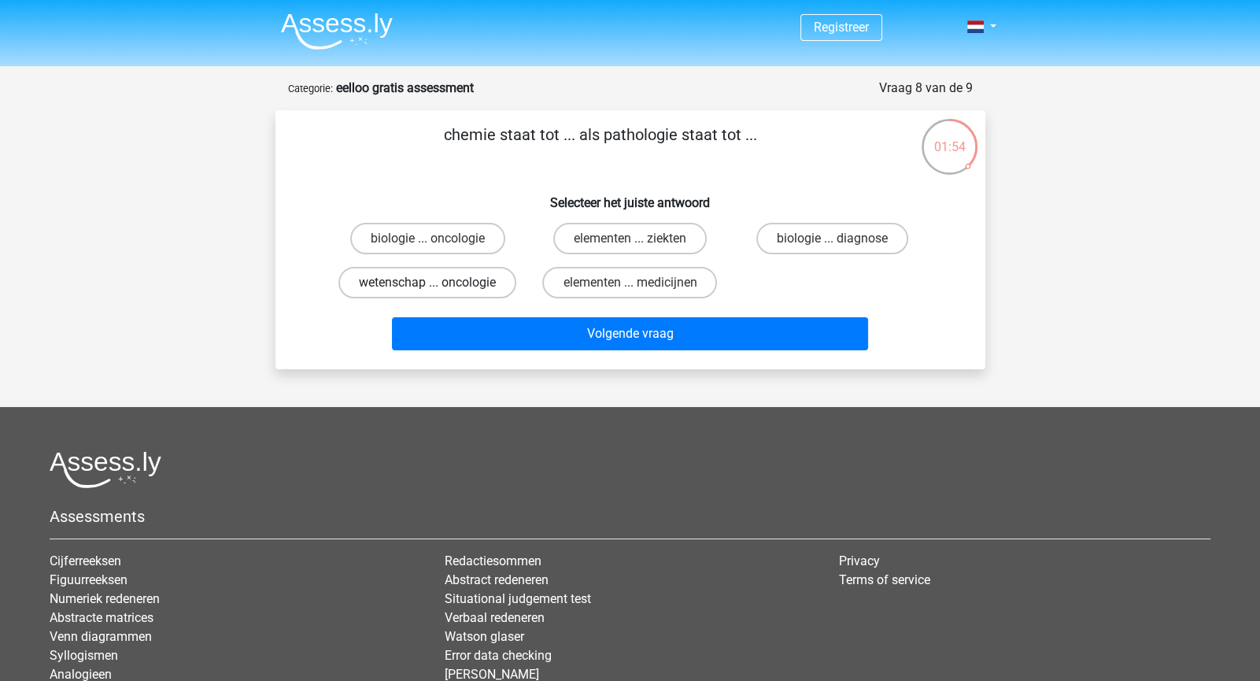
click at [488, 286] on label "wetenschap ... oncologie" at bounding box center [427, 282] width 178 height 31
click at [438, 286] on input "wetenschap ... oncologie" at bounding box center [432, 287] width 10 height 10
radio input "true"
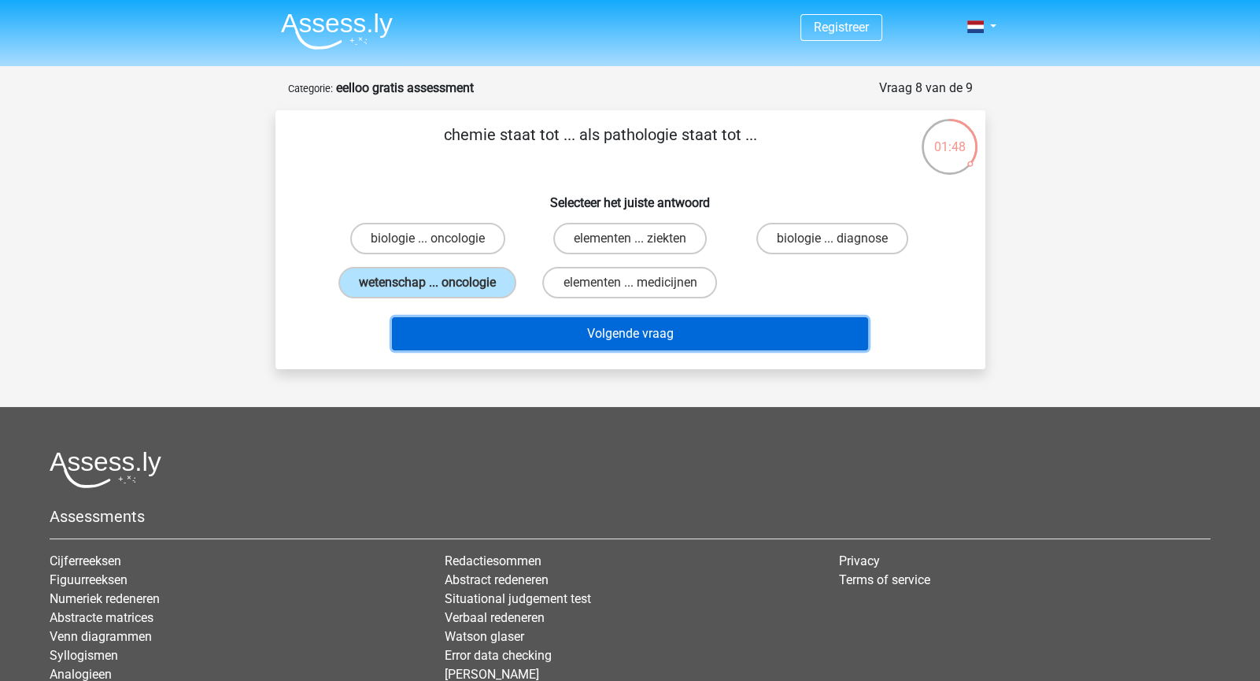
click at [527, 335] on button "Volgende vraag" at bounding box center [630, 333] width 476 height 33
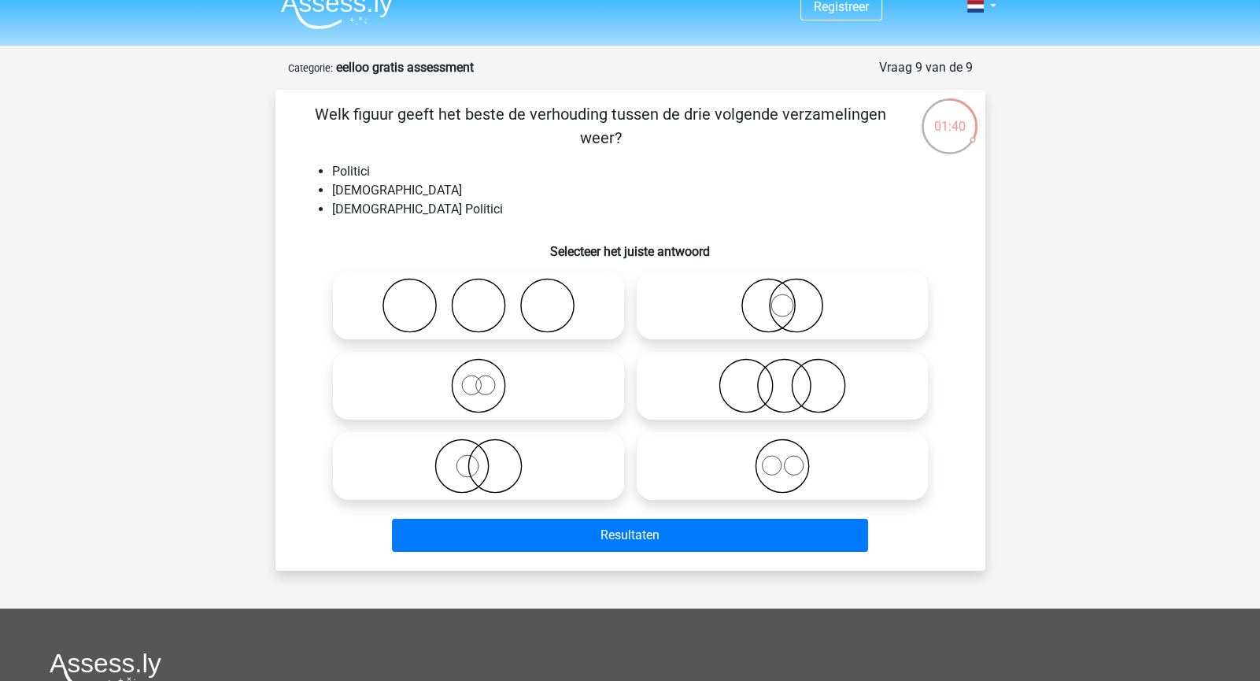
scroll to position [22, 0]
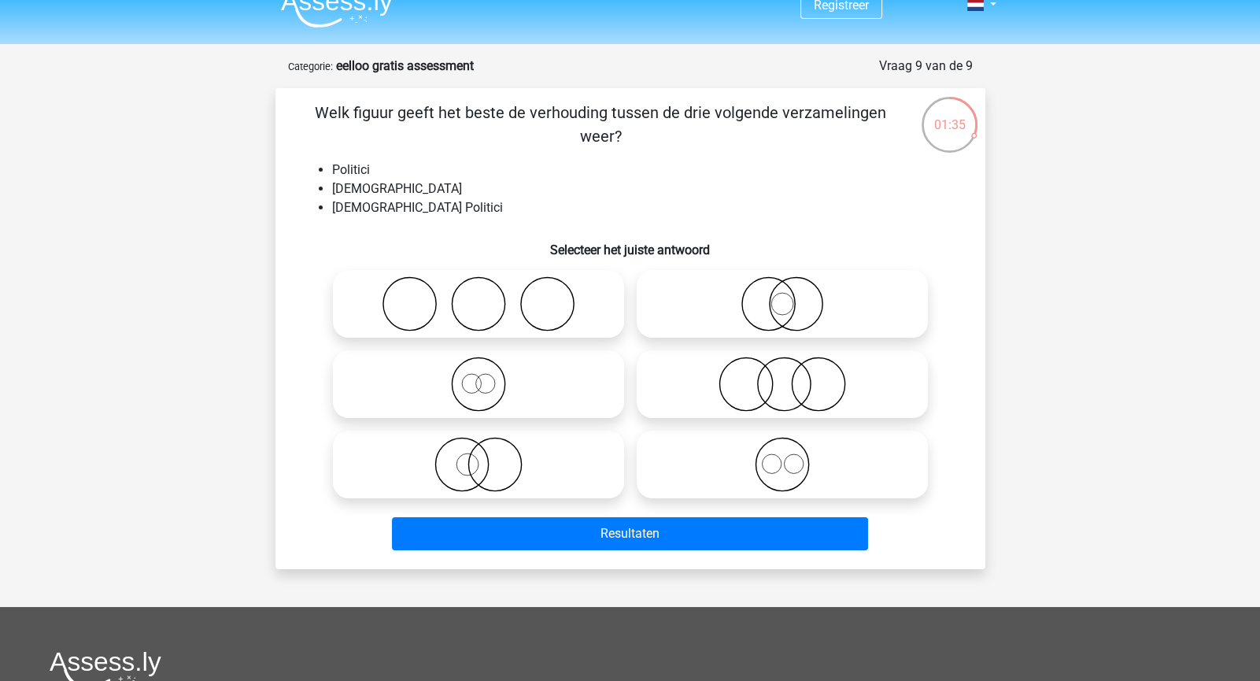
click at [685, 299] on icon at bounding box center [782, 303] width 279 height 55
click at [782, 296] on input "radio" at bounding box center [787, 291] width 10 height 10
radio input "true"
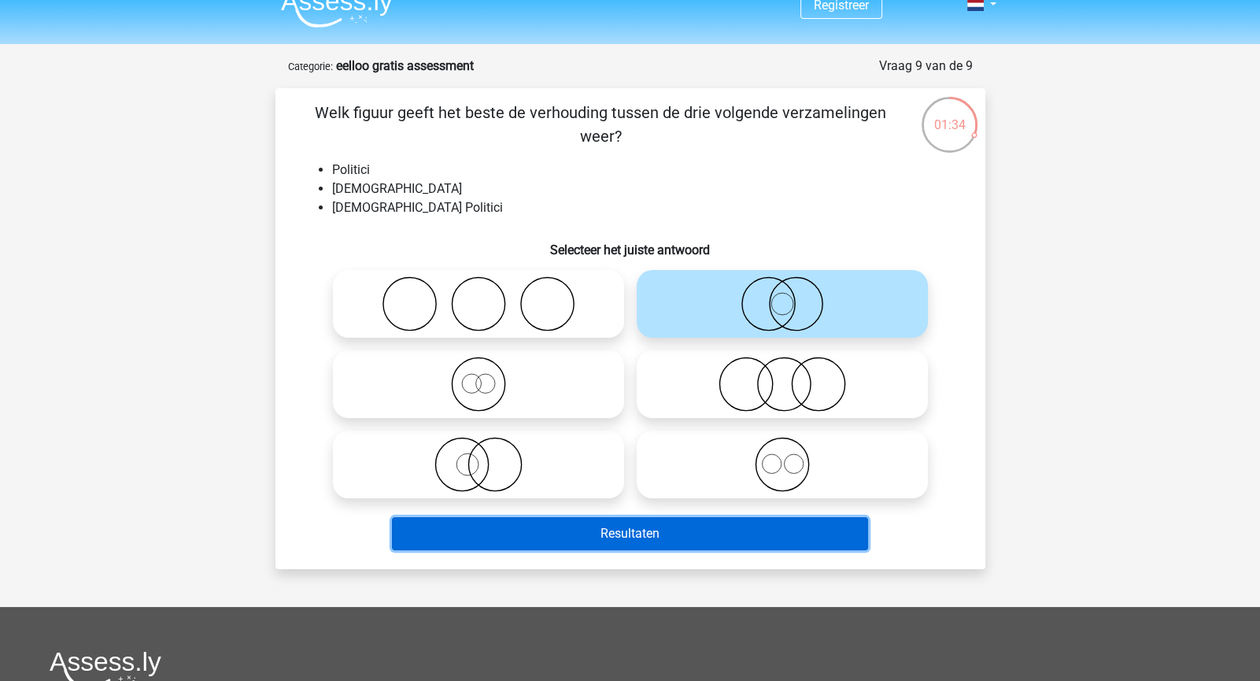
click at [667, 546] on button "Resultaten" at bounding box center [630, 533] width 476 height 33
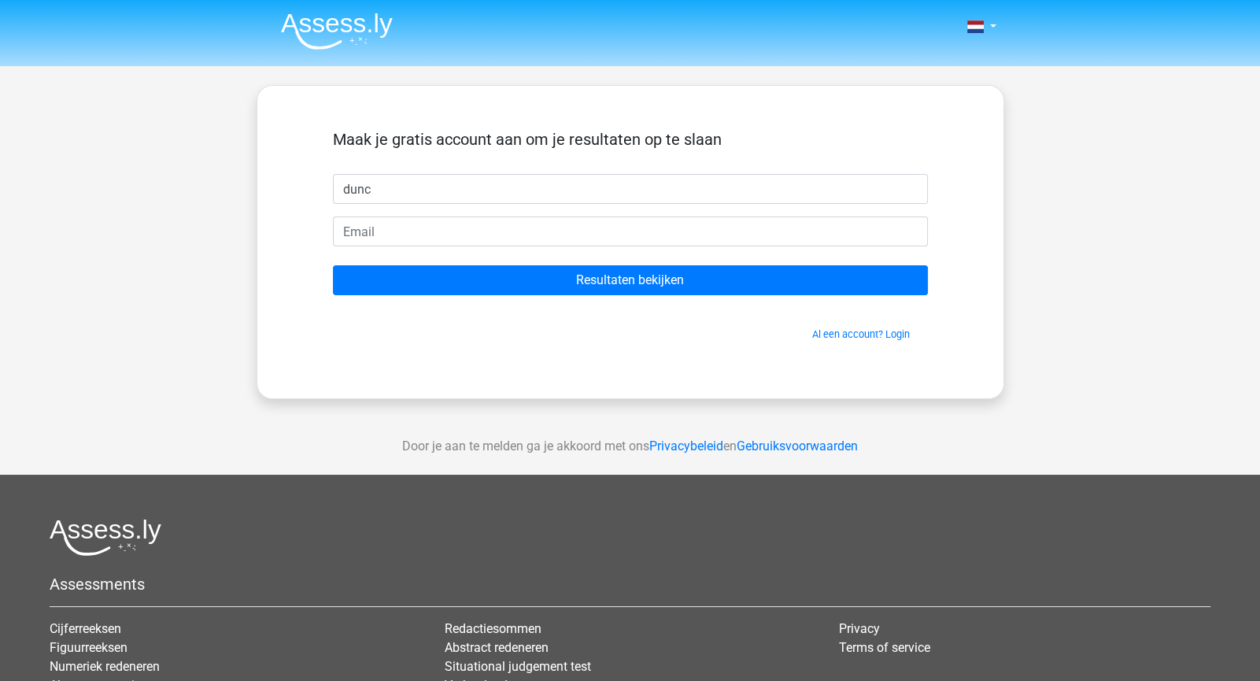
type input "dunc"
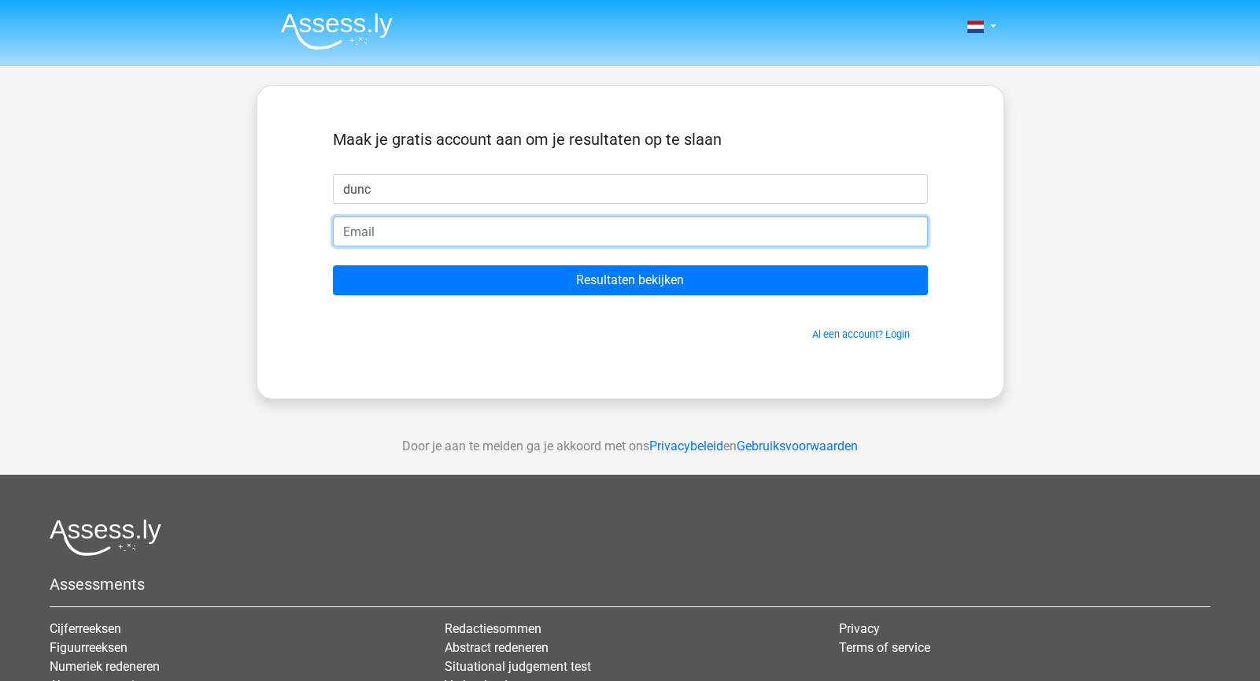
click at [537, 229] on input "email" at bounding box center [630, 231] width 595 height 30
type input "duncangeen007@gmail.com"
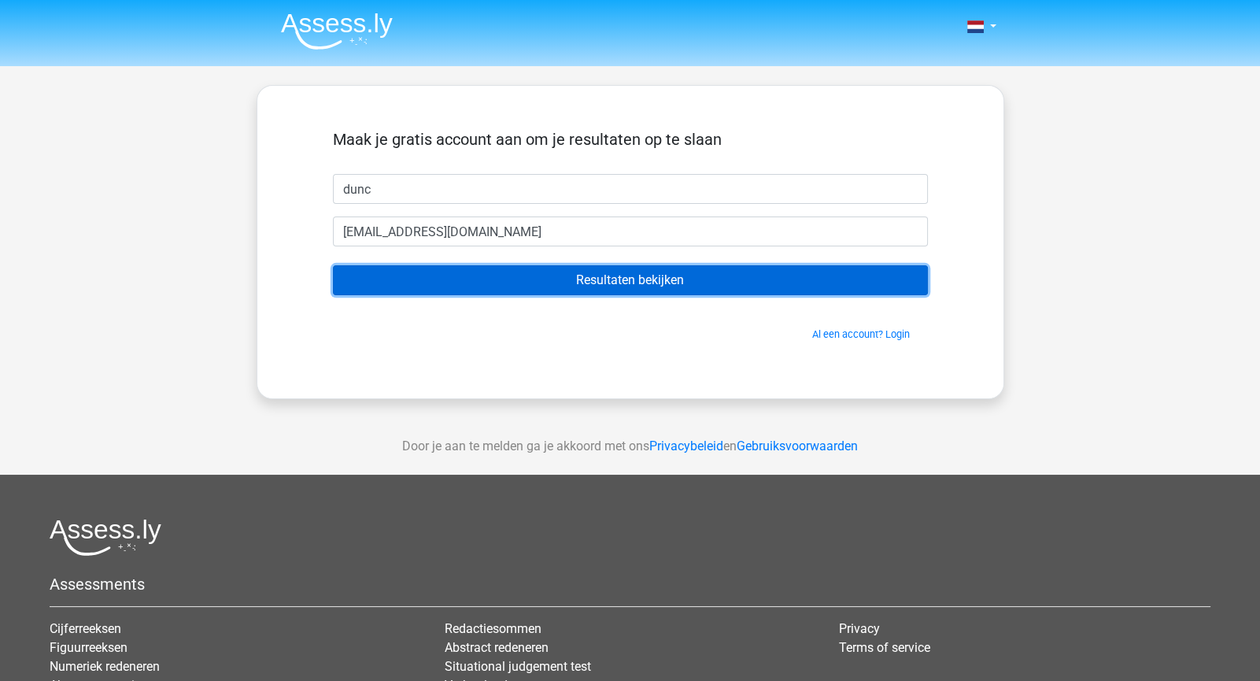
click at [552, 288] on input "Resultaten bekijken" at bounding box center [630, 280] width 595 height 30
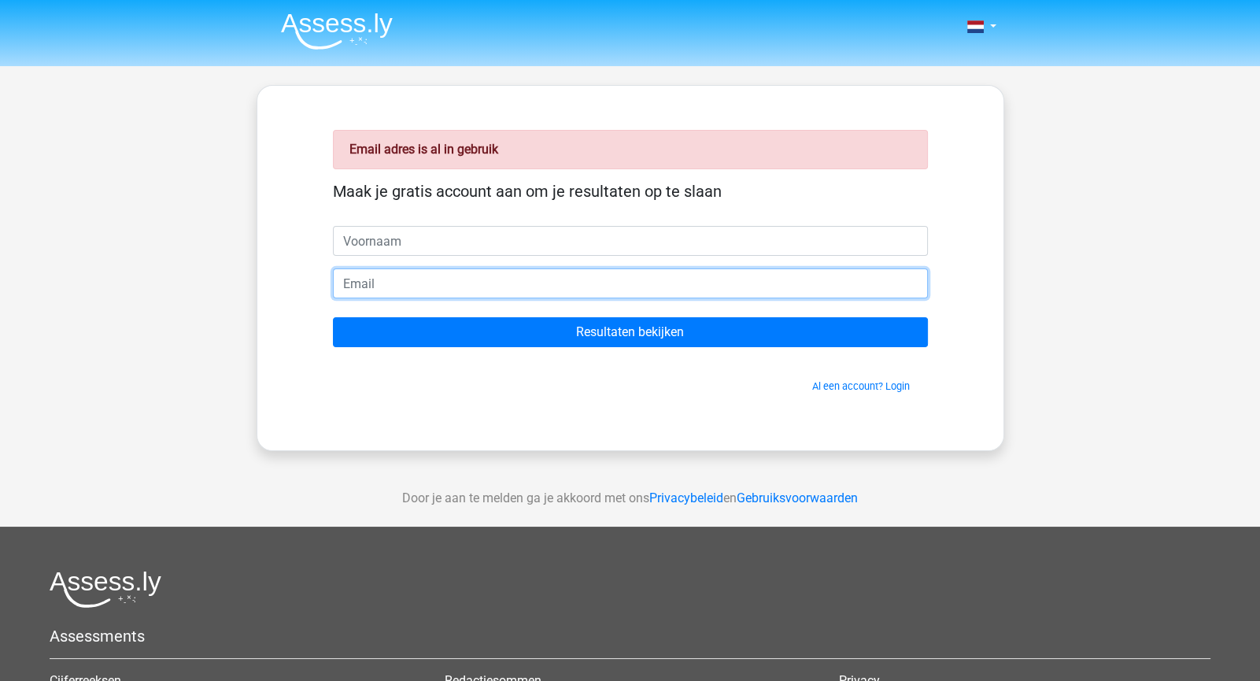
click at [489, 294] on input "email" at bounding box center [630, 283] width 595 height 30
type input "duncan250808@gmail.com"
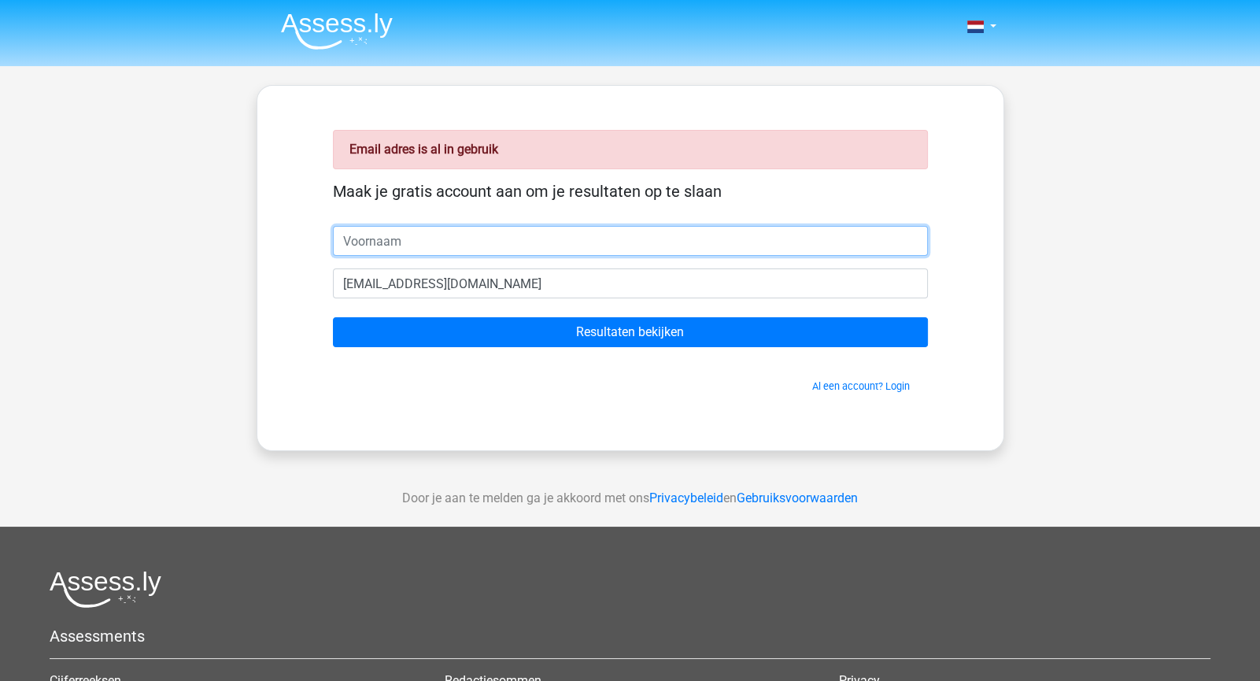
click at [467, 242] on input "text" at bounding box center [630, 241] width 595 height 30
type input "Dunc"
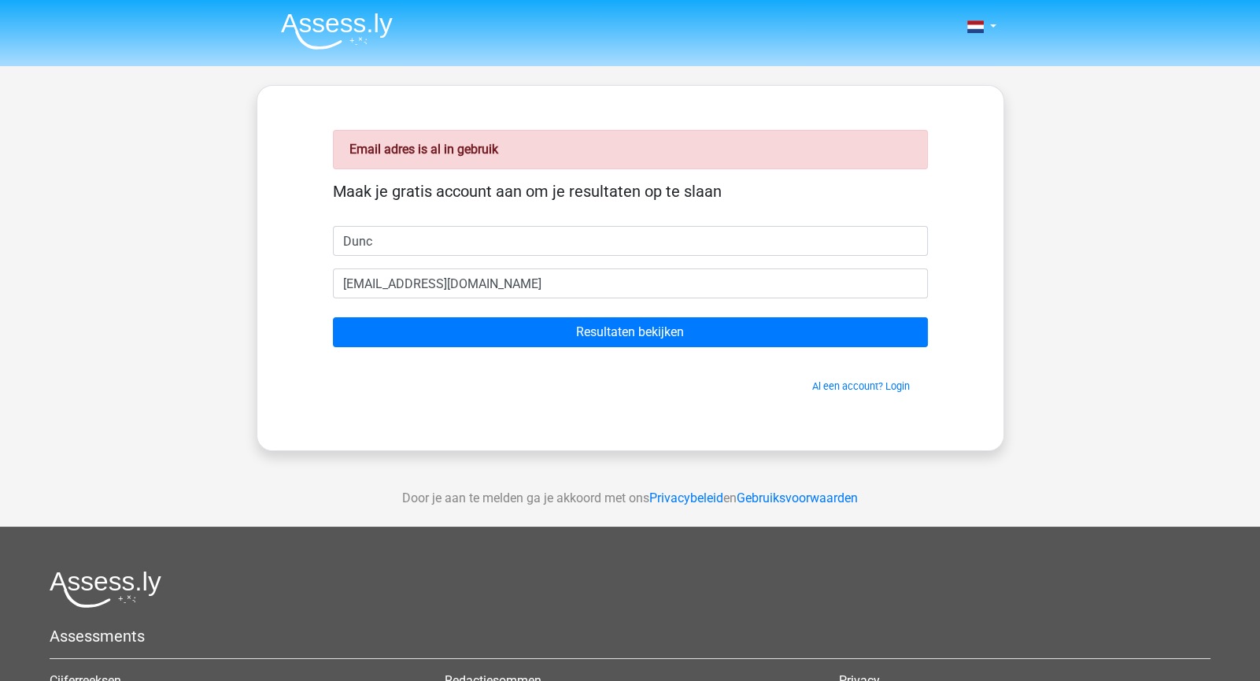
click at [397, 387] on span "Al een account? Login" at bounding box center [630, 385] width 582 height 15
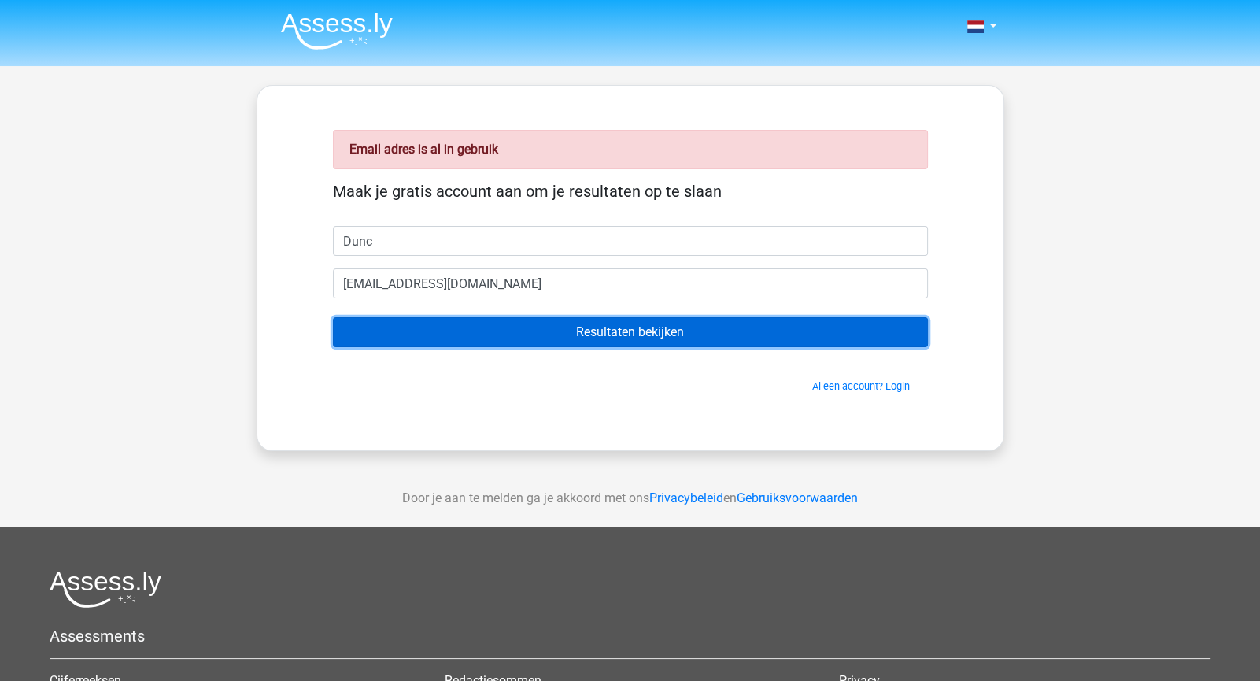
click at [463, 342] on input "Resultaten bekijken" at bounding box center [630, 332] width 595 height 30
